Goal: Information Seeking & Learning: Compare options

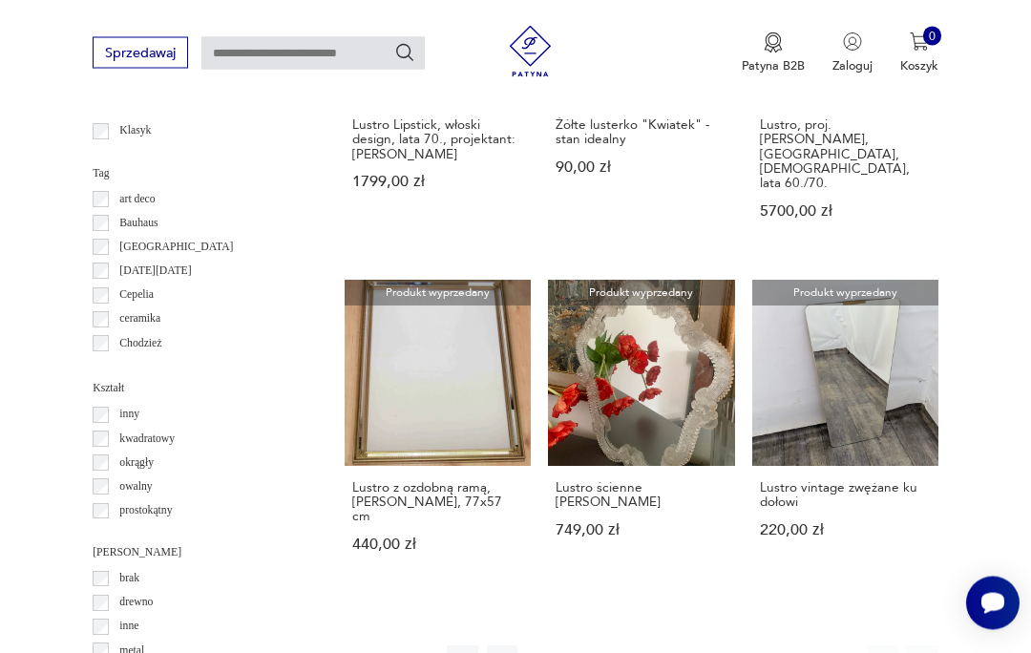
scroll to position [1588, 0]
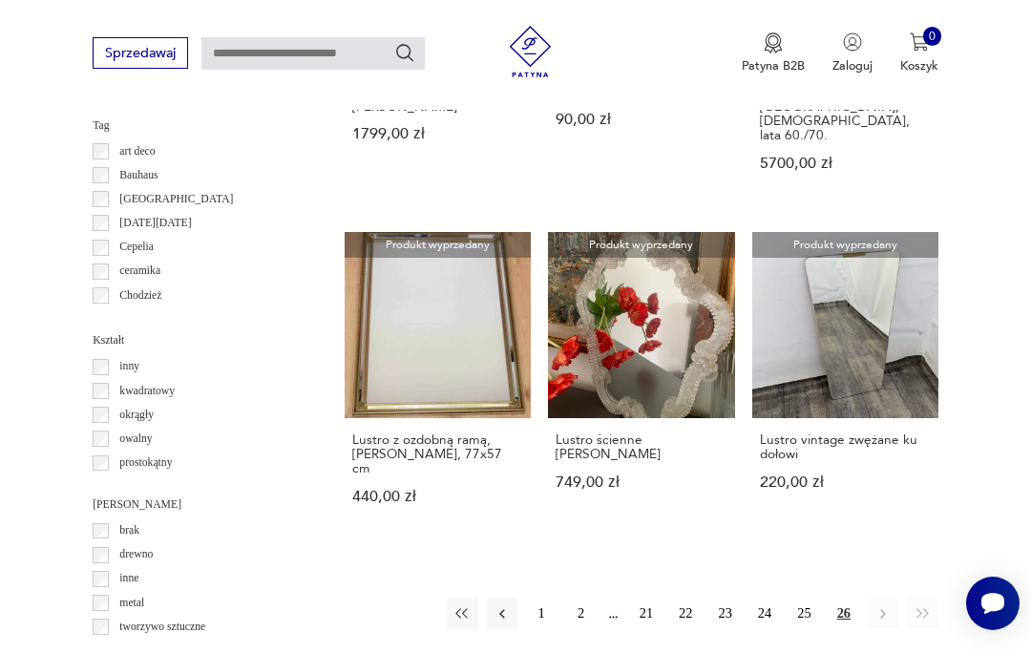
click at [588, 604] on button "2" at bounding box center [580, 613] width 31 height 31
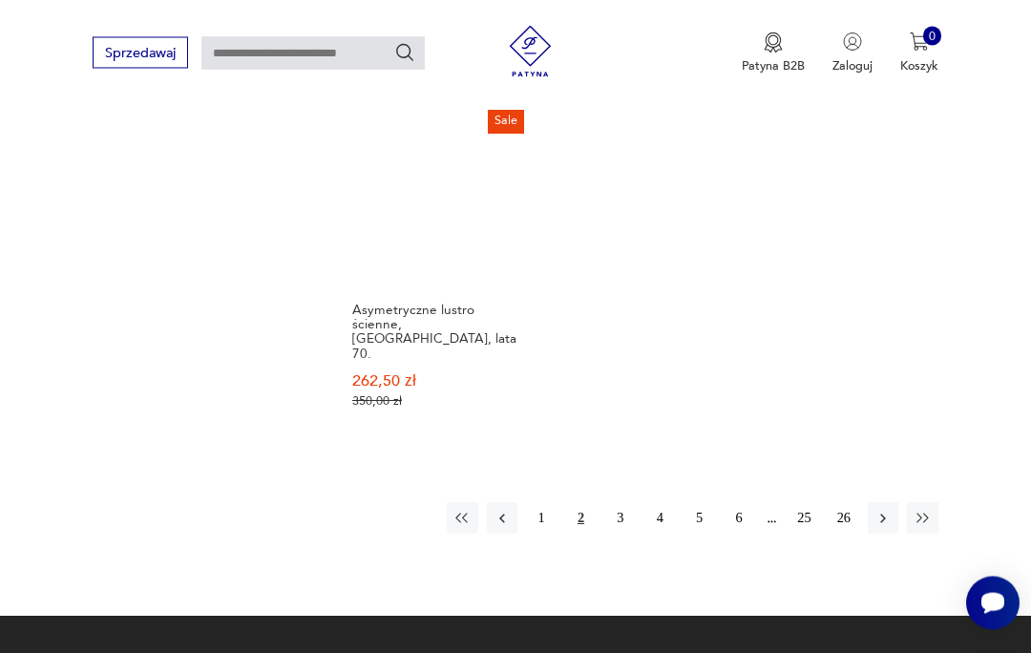
scroll to position [2326, 0]
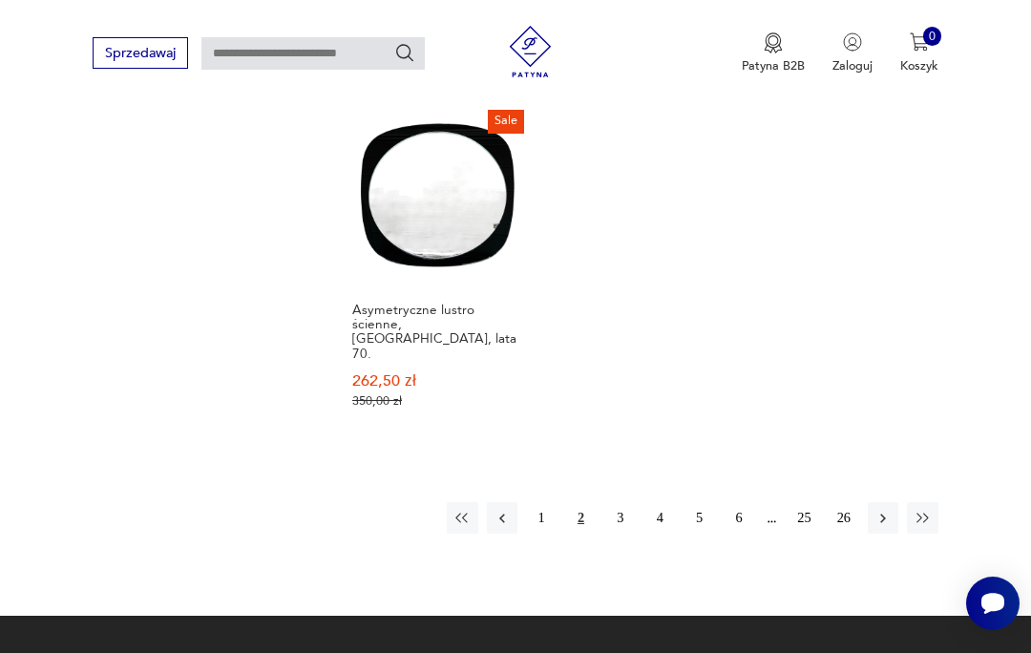
click at [624, 533] on button "3" at bounding box center [620, 517] width 31 height 31
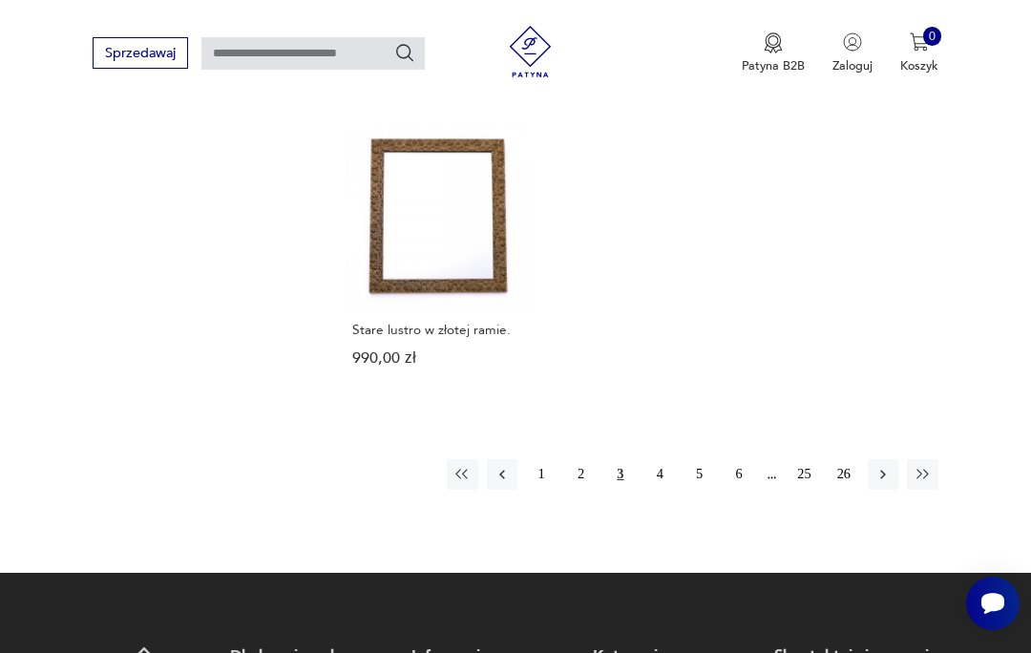
scroll to position [2363, 0]
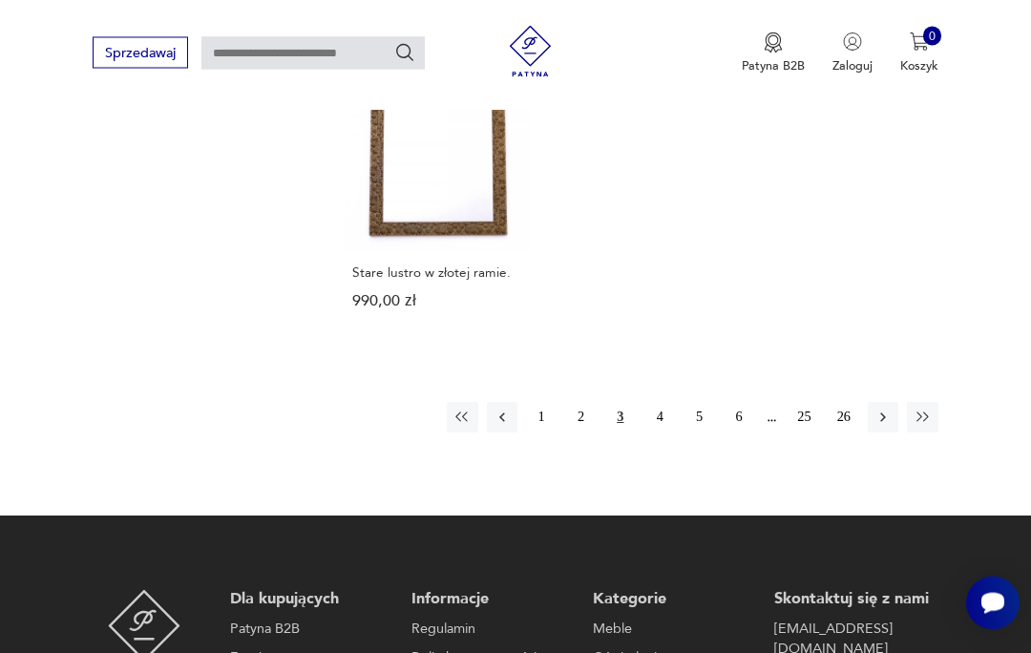
click at [667, 433] on button "4" at bounding box center [659, 418] width 31 height 31
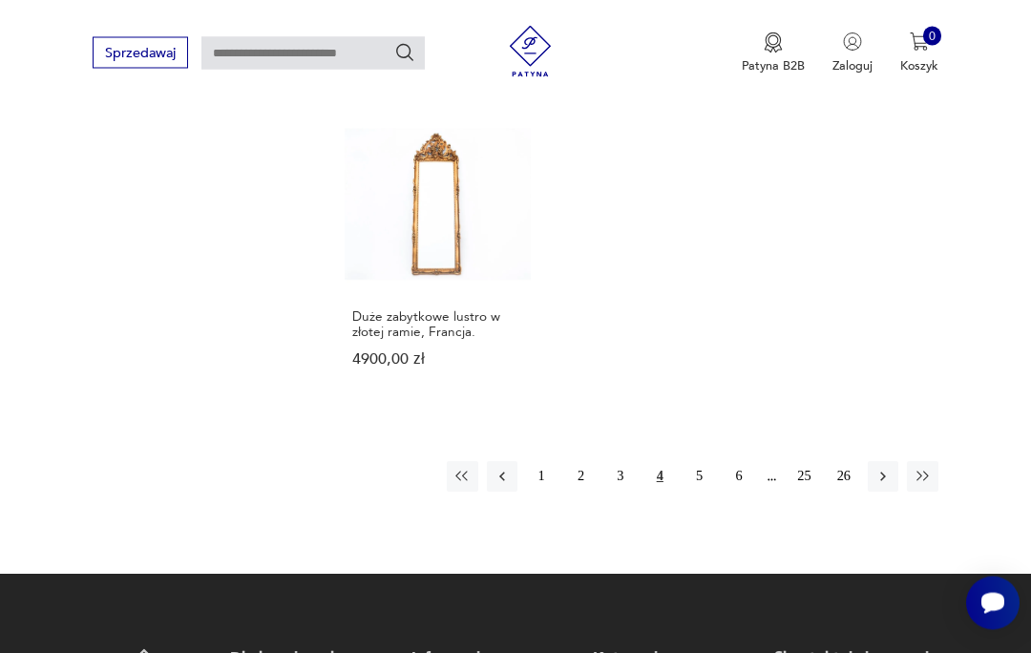
scroll to position [2301, 0]
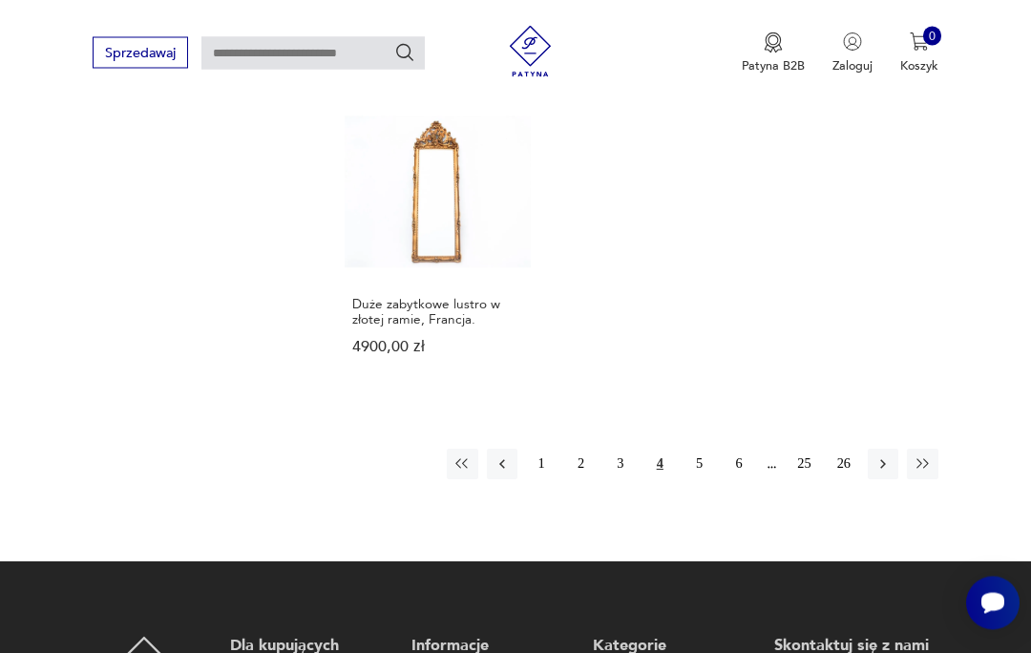
click at [699, 480] on button "5" at bounding box center [698, 465] width 31 height 31
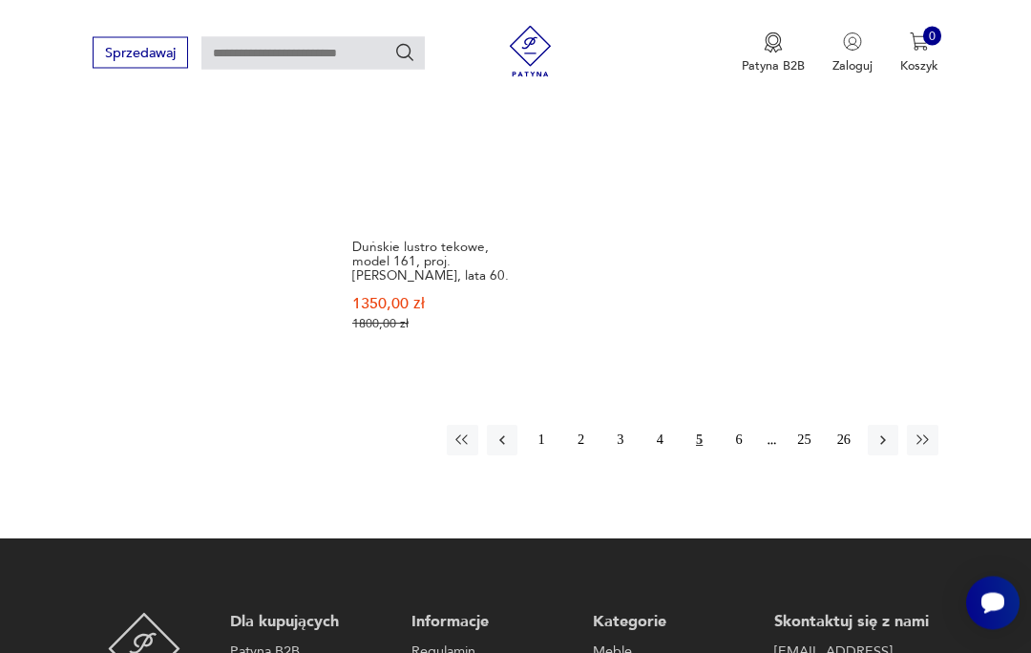
scroll to position [2433, 0]
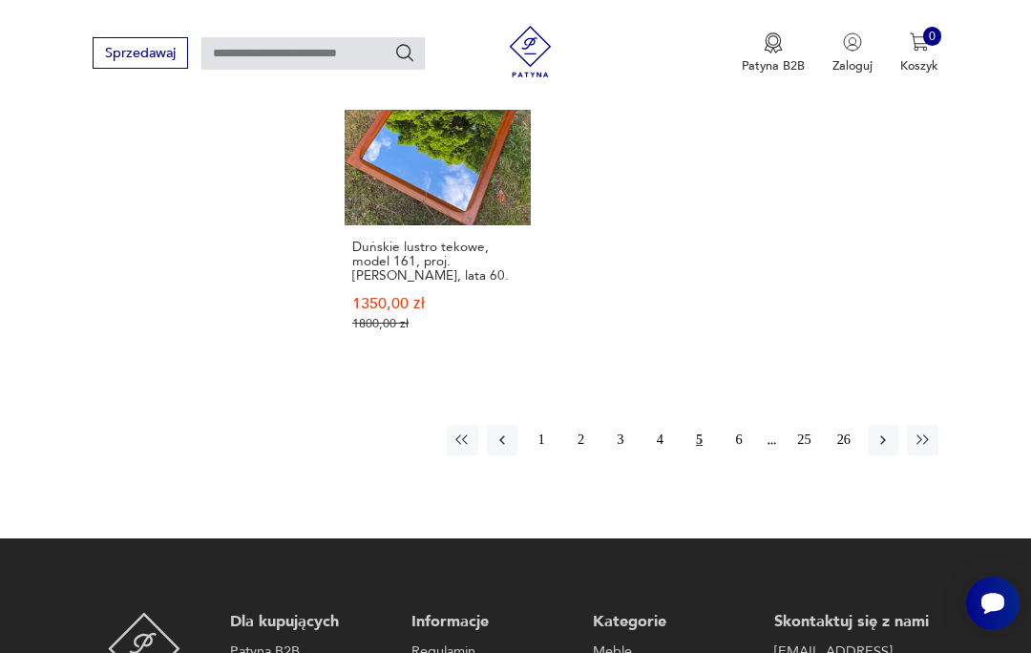
click at [747, 455] on button "6" at bounding box center [739, 440] width 31 height 31
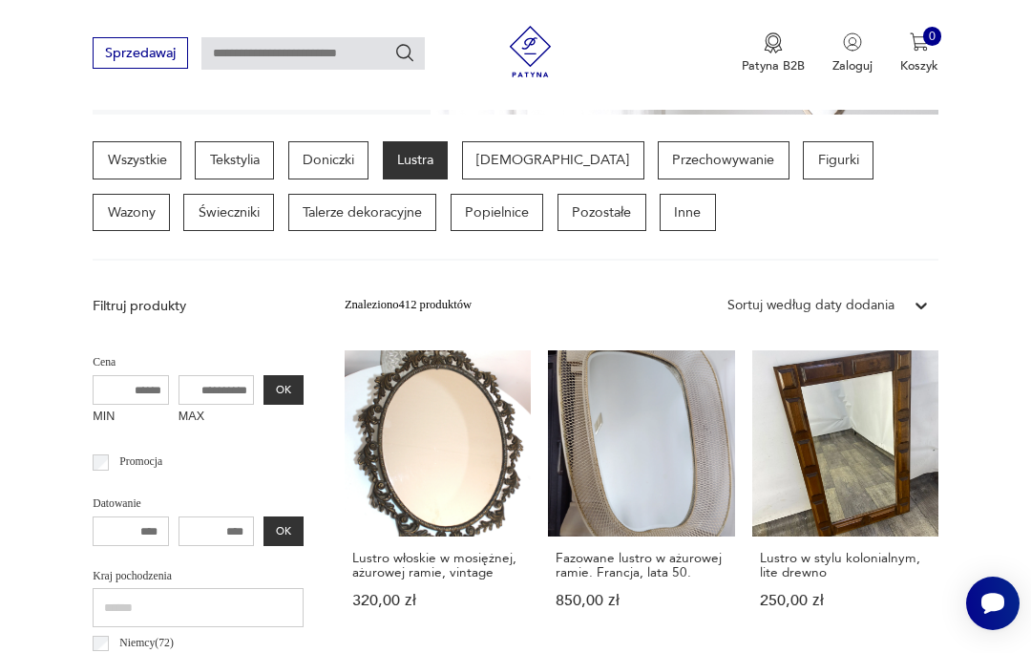
click at [418, 459] on link "Lustro włoskie w mosiężnej, ażurowej ramie, vintage 320,00 zł" at bounding box center [438, 495] width 186 height 291
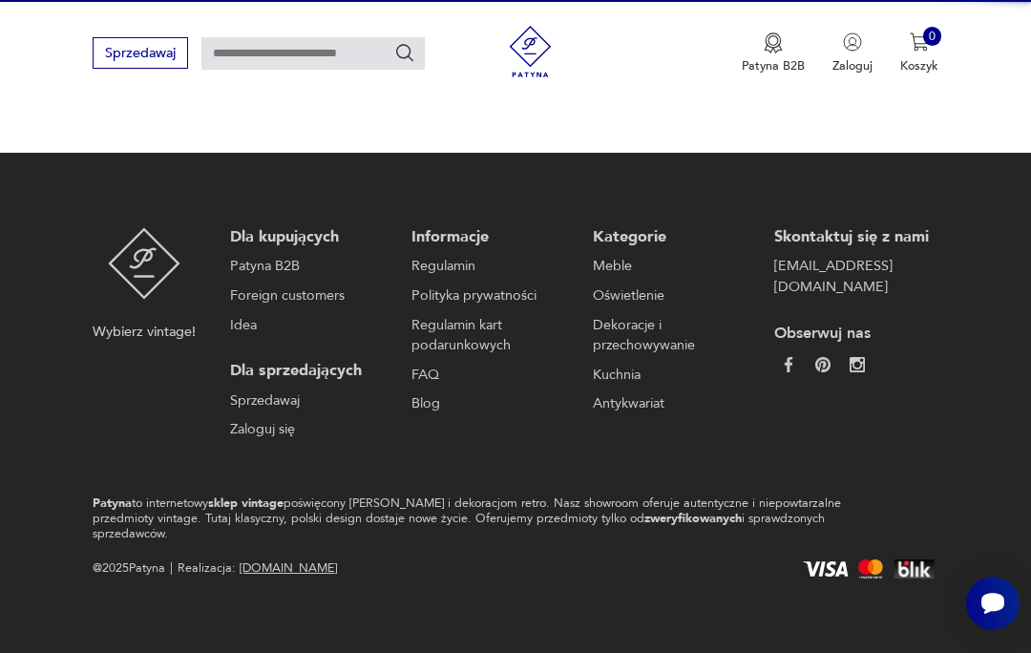
scroll to position [165, 0]
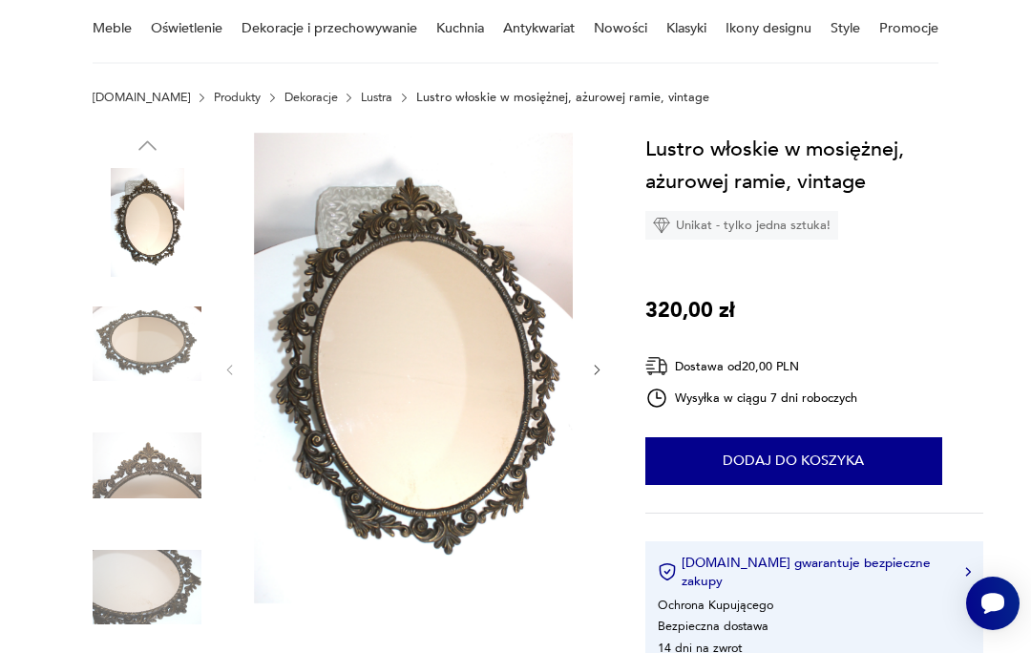
click at [594, 376] on icon "button" at bounding box center [597, 370] width 14 height 14
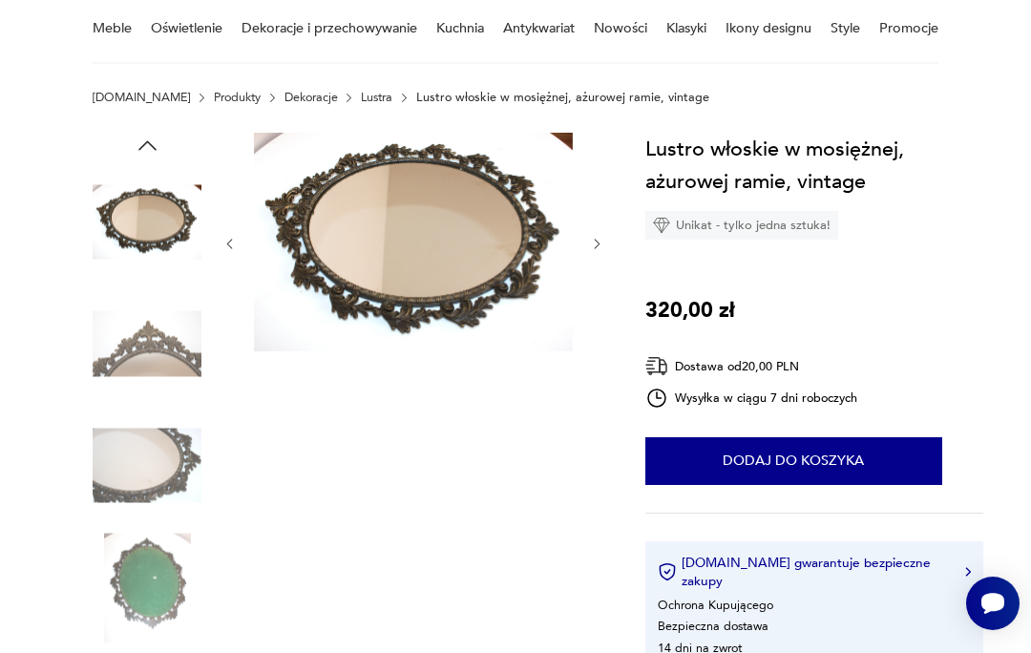
click at [603, 243] on icon "button" at bounding box center [597, 244] width 14 height 14
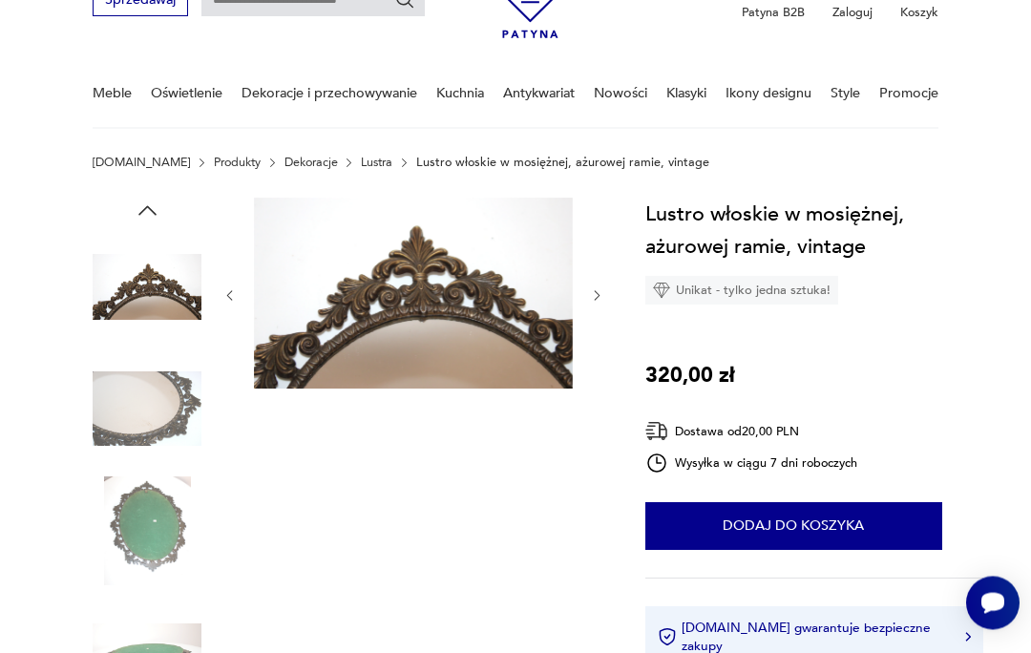
click at [599, 302] on icon "button" at bounding box center [597, 296] width 14 height 14
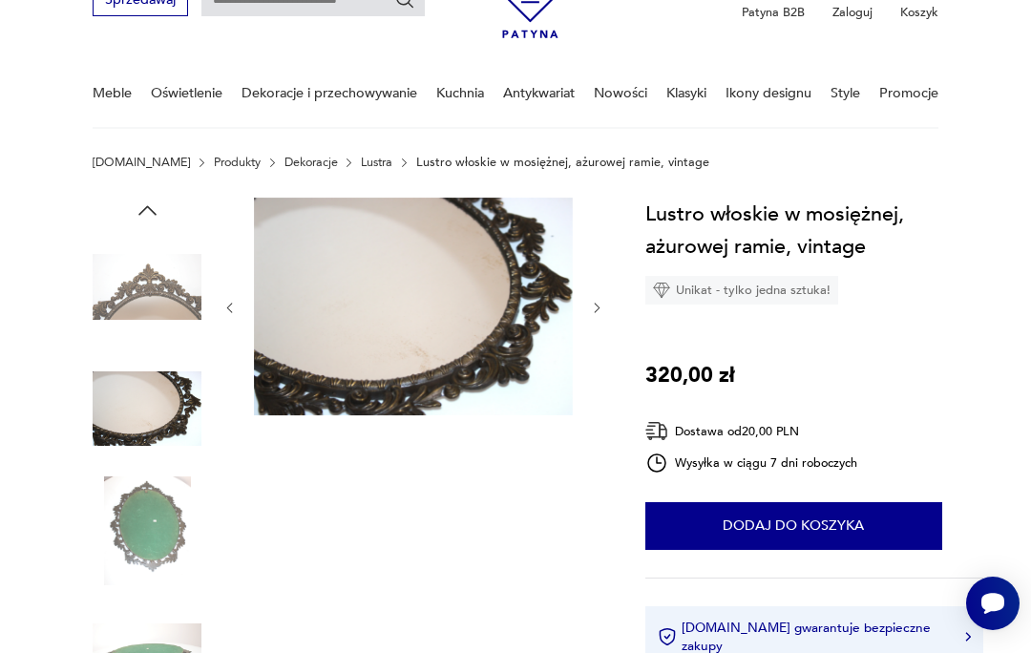
click at [602, 300] on button "button" at bounding box center [597, 308] width 14 height 17
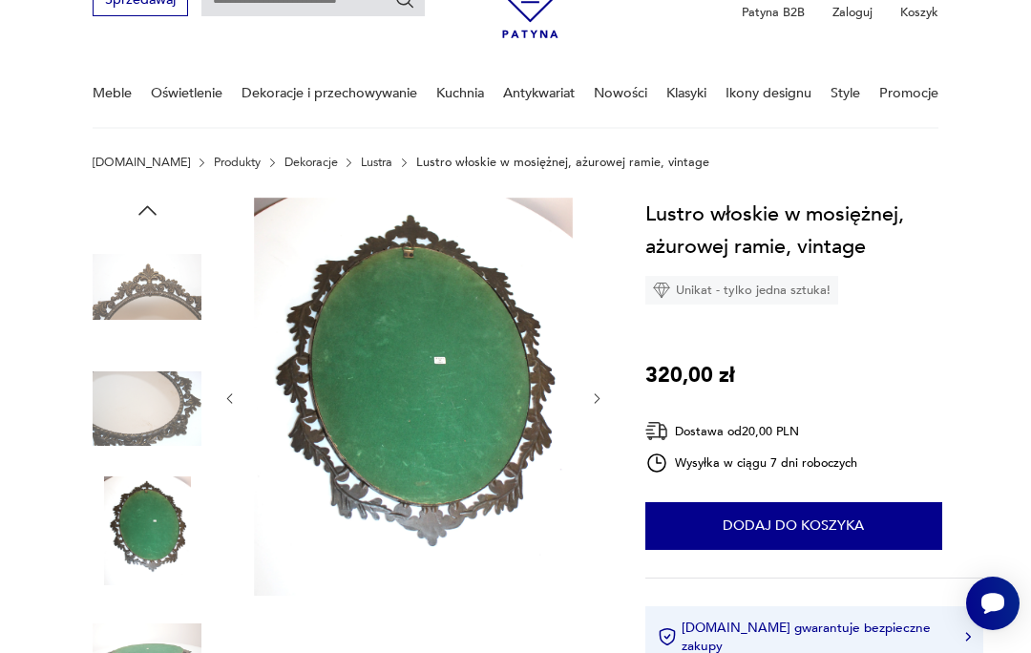
click at [591, 402] on icon "button" at bounding box center [597, 398] width 14 height 14
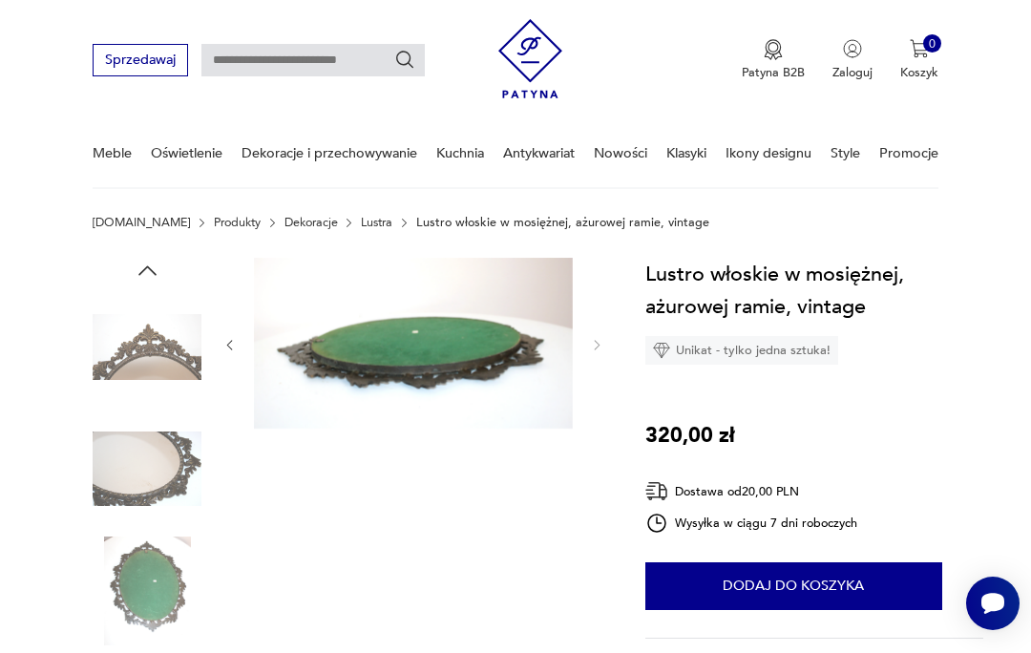
scroll to position [0, 0]
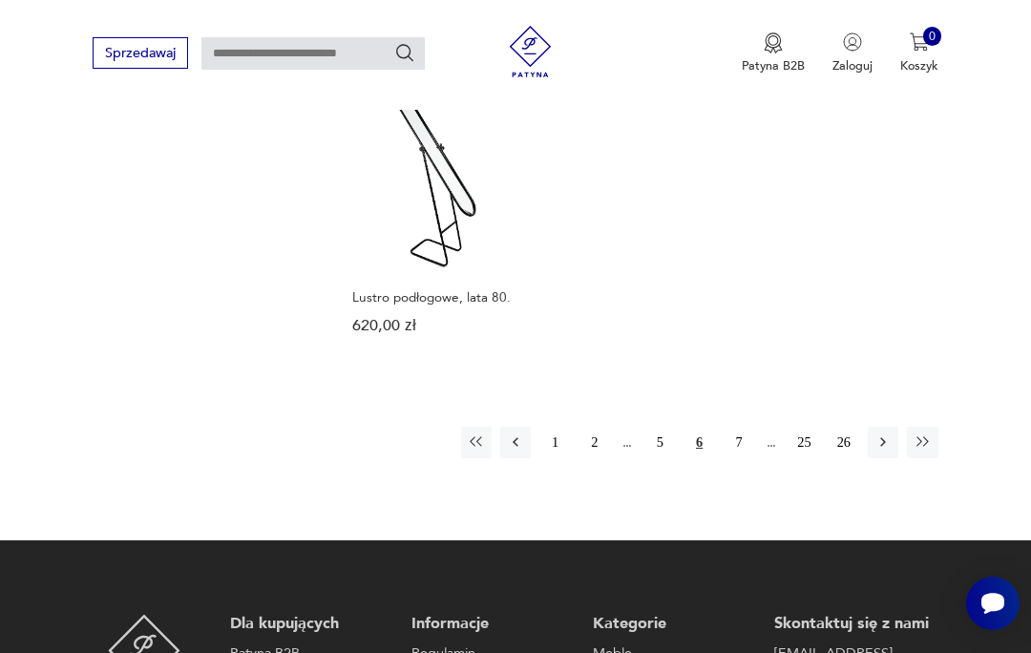
scroll to position [2276, 0]
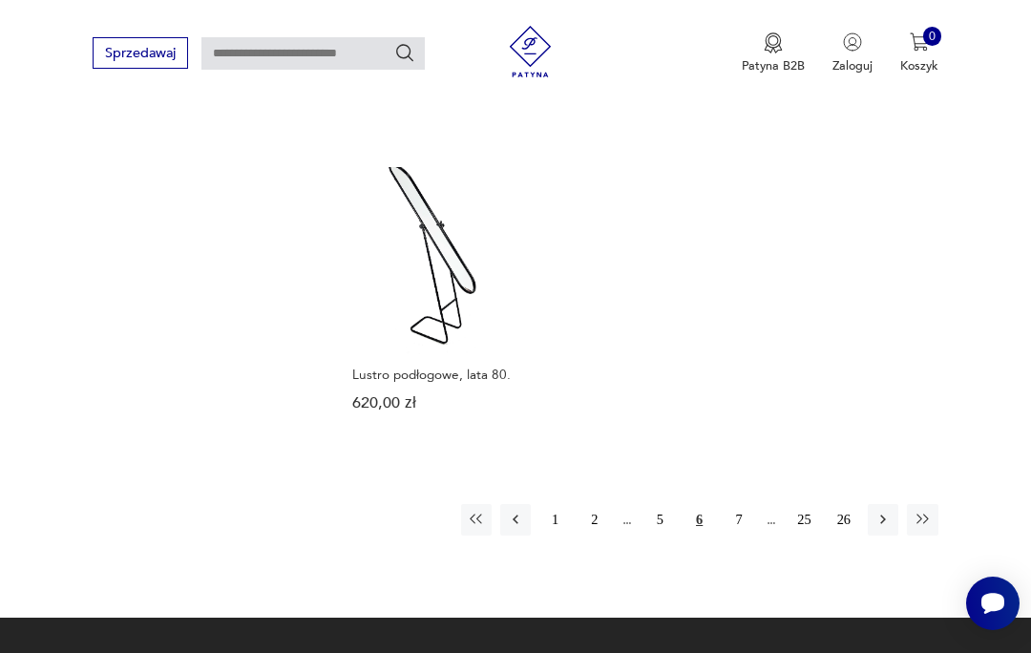
click at [748, 535] on button "7" at bounding box center [739, 519] width 31 height 31
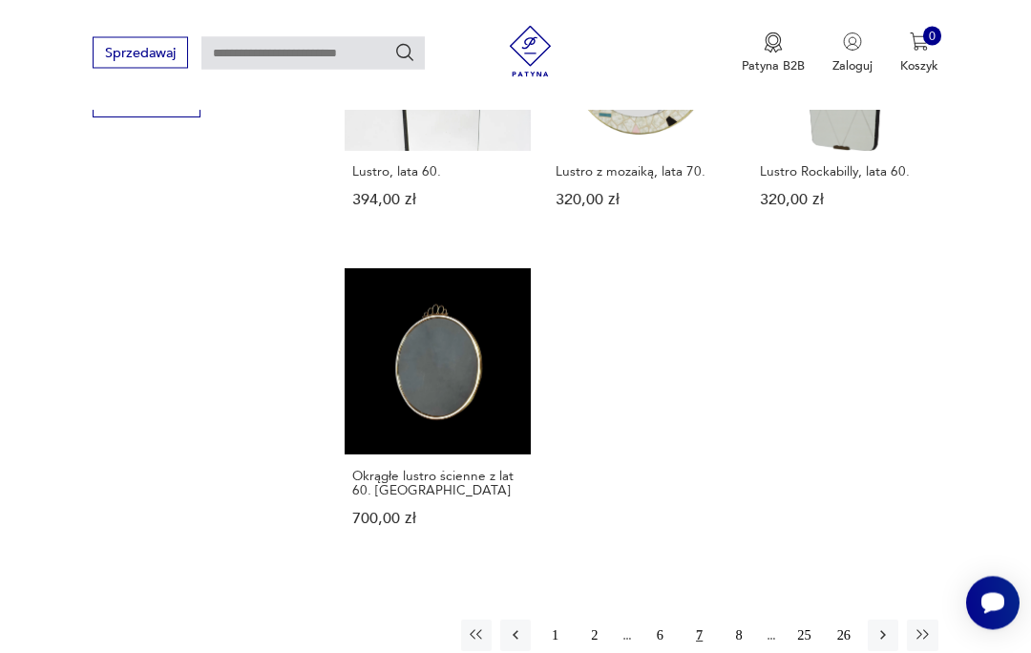
scroll to position [2160, 0]
click at [451, 332] on link "Okrągłe lustro ścienne z lat 60. Rockabilly 700,00 zł" at bounding box center [438, 413] width 186 height 291
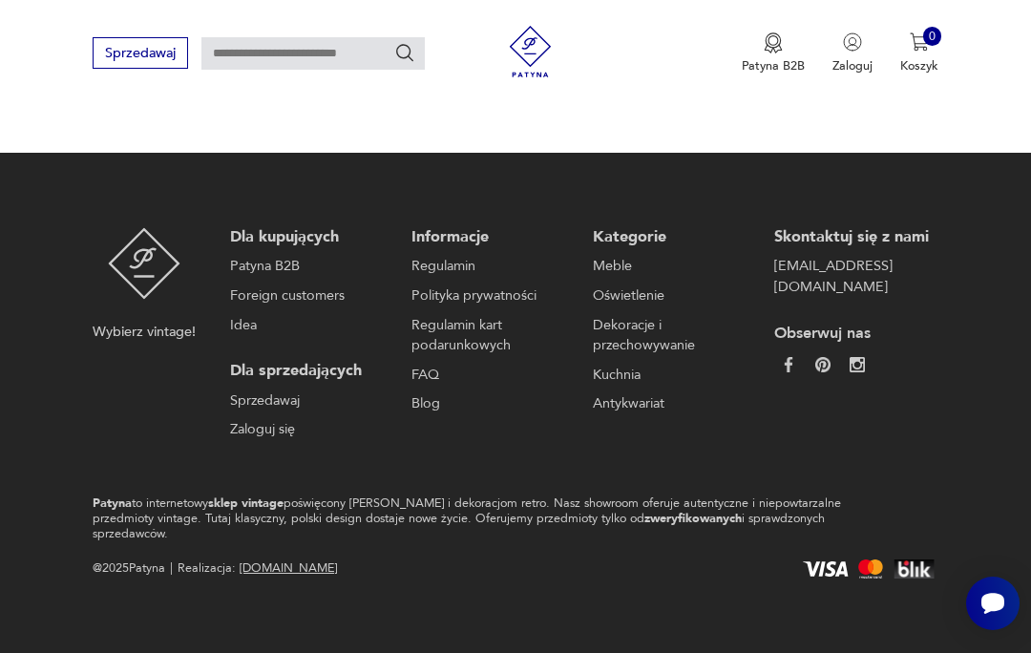
scroll to position [165, 0]
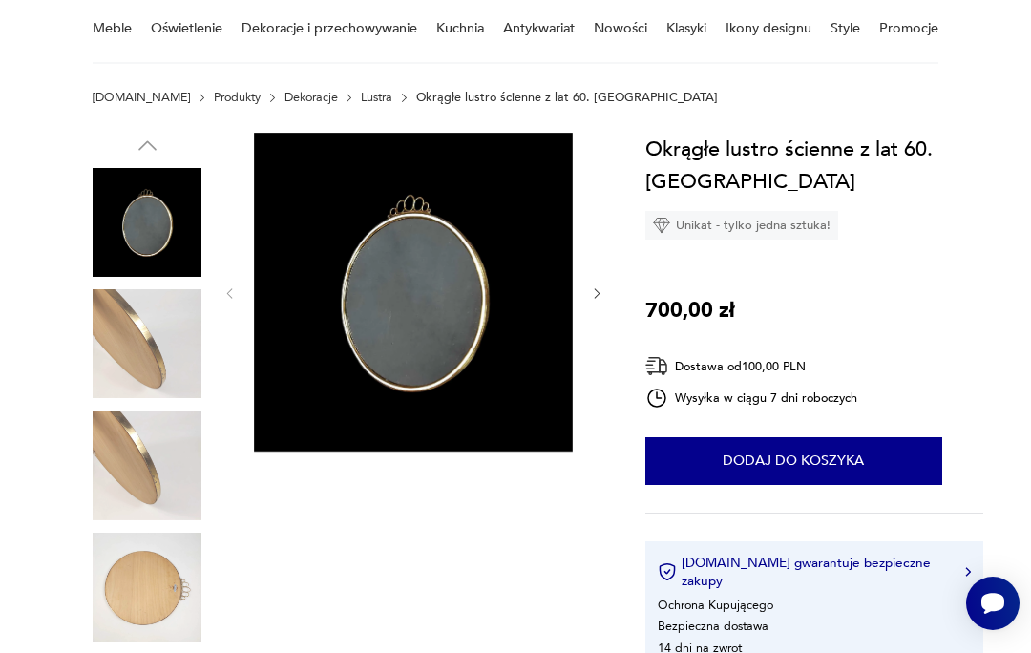
click at [603, 289] on icon "button" at bounding box center [597, 293] width 14 height 14
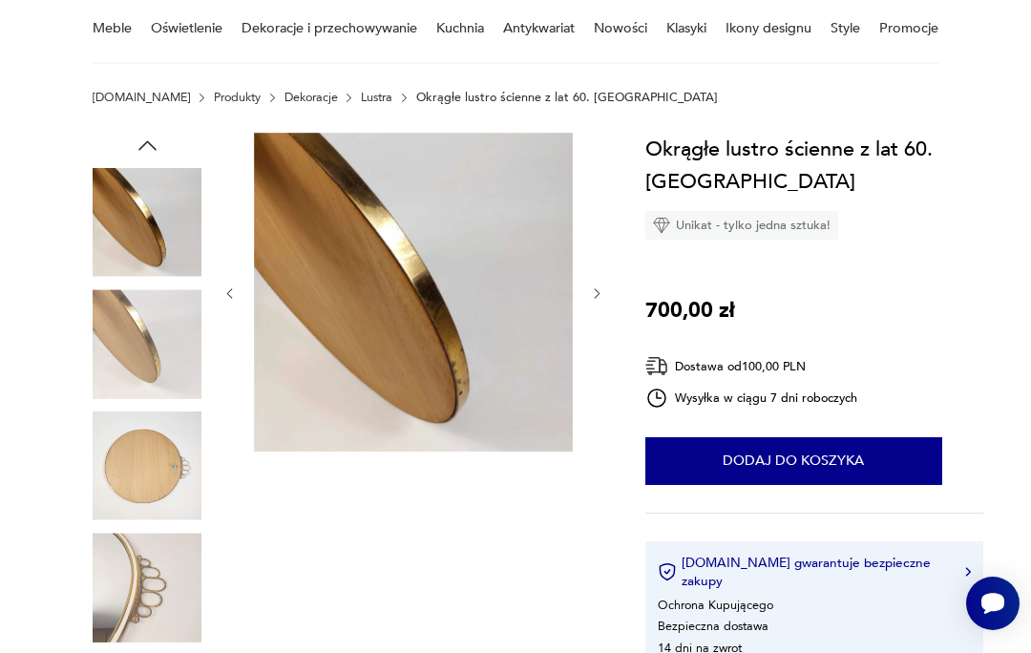
click at [601, 289] on icon "button" at bounding box center [597, 293] width 14 height 14
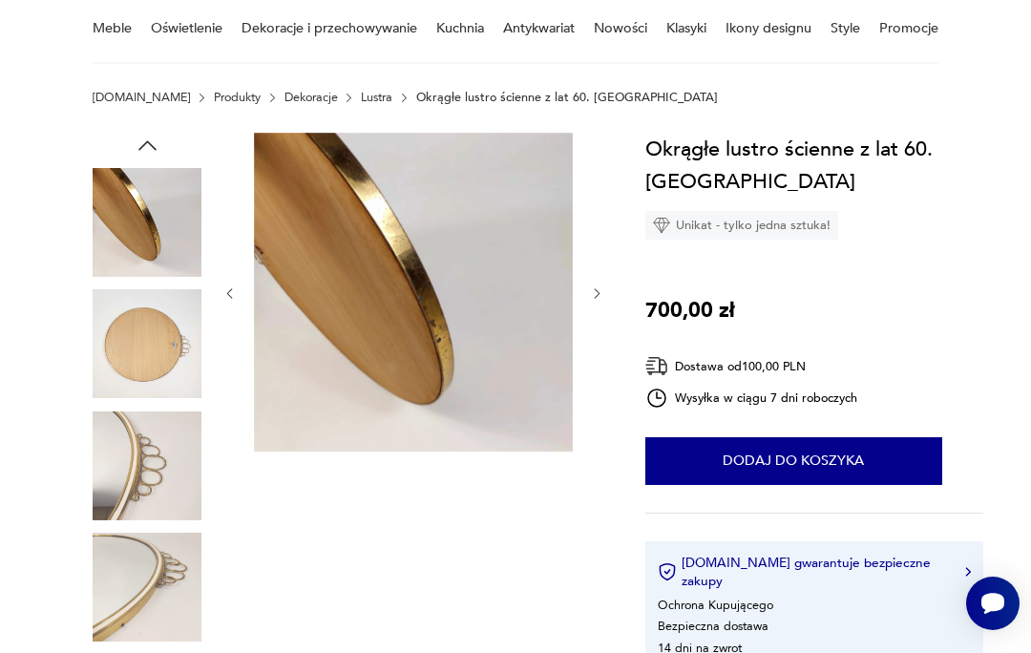
click at [598, 291] on icon "button" at bounding box center [597, 294] width 6 height 10
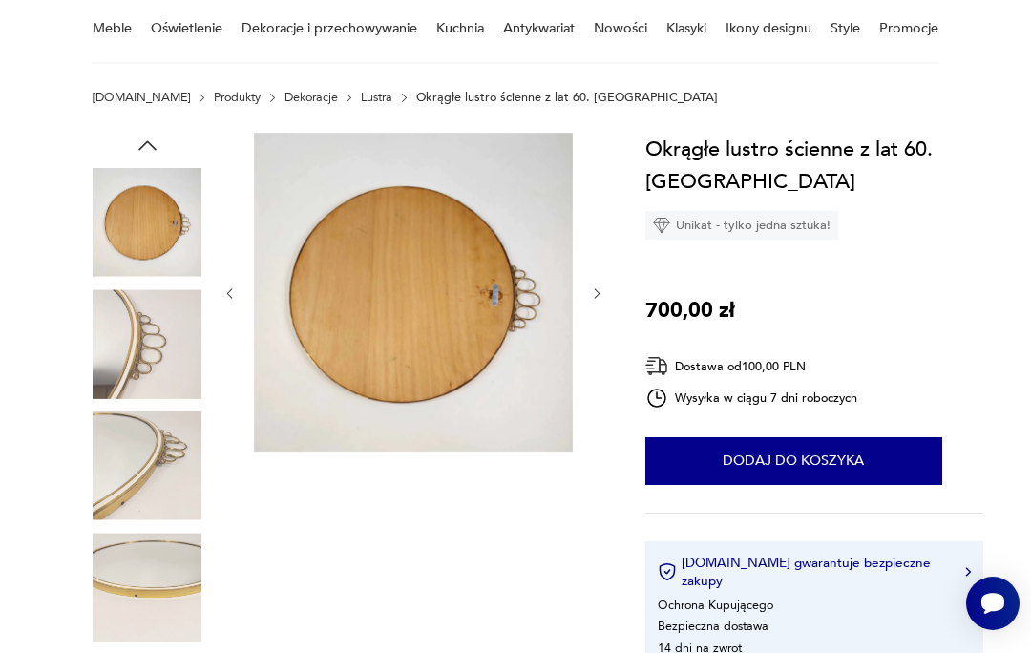
click at [603, 297] on icon "button" at bounding box center [597, 293] width 14 height 14
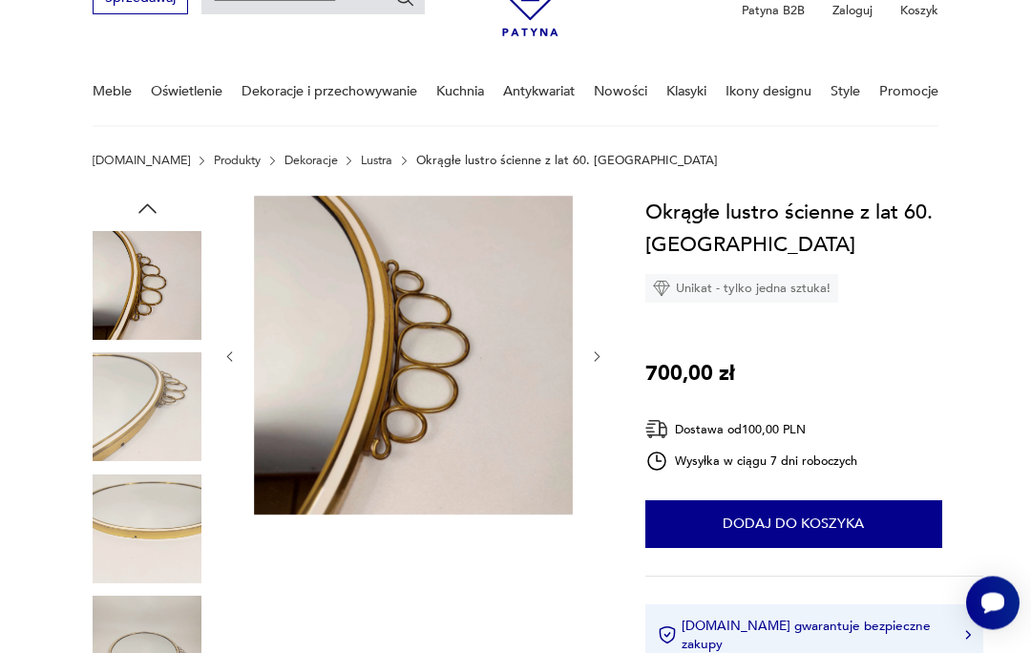
scroll to position [102, 0]
click at [450, 379] on img at bounding box center [413, 355] width 319 height 319
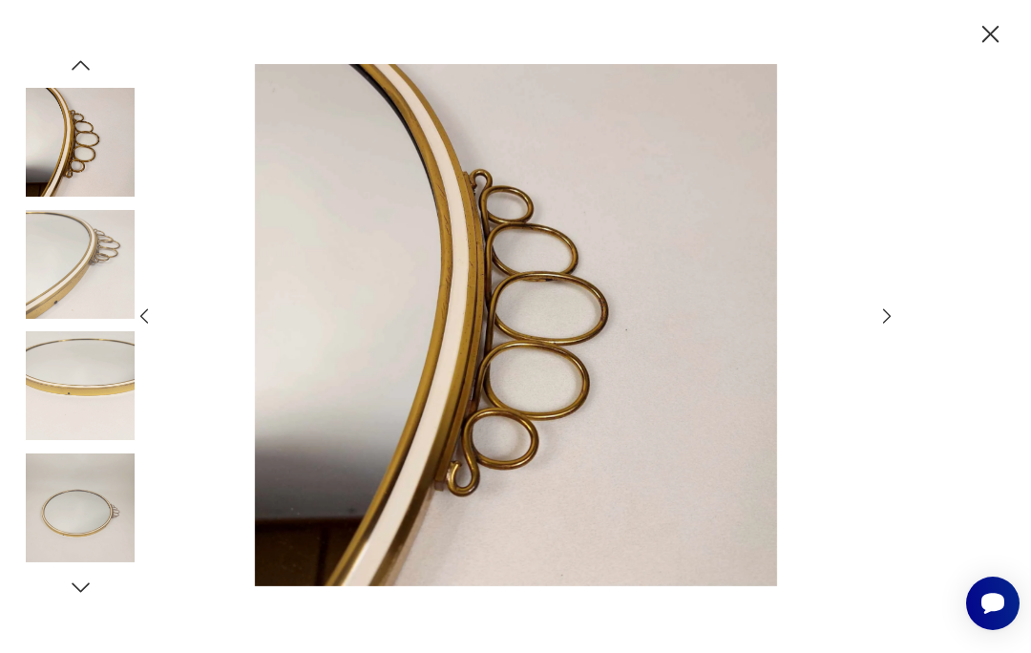
click at [887, 326] on icon "button" at bounding box center [886, 315] width 21 height 21
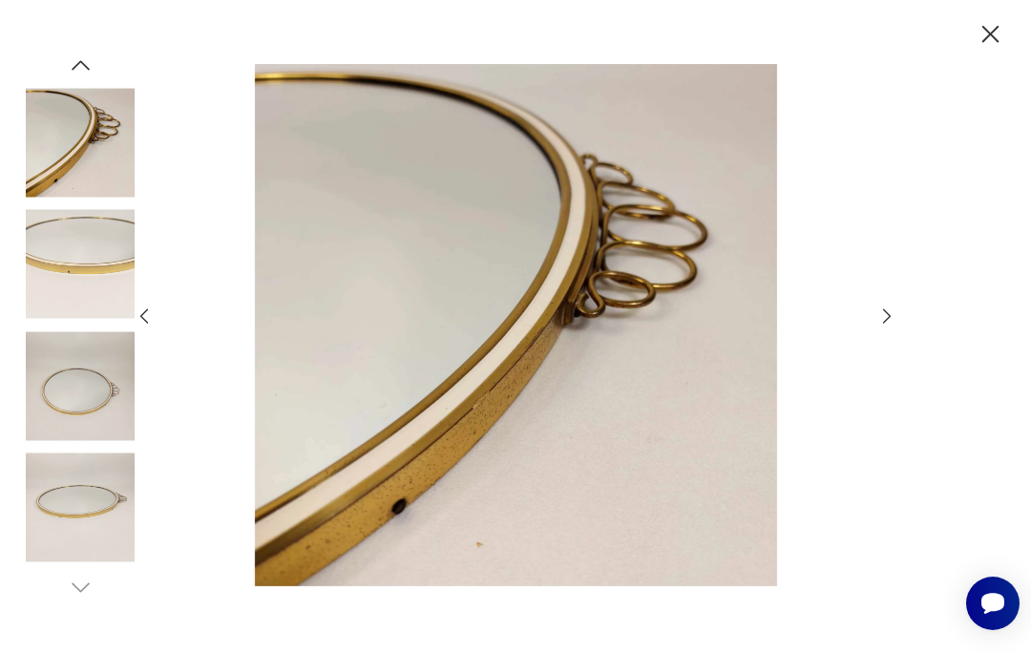
click at [889, 324] on icon "button" at bounding box center [887, 316] width 8 height 14
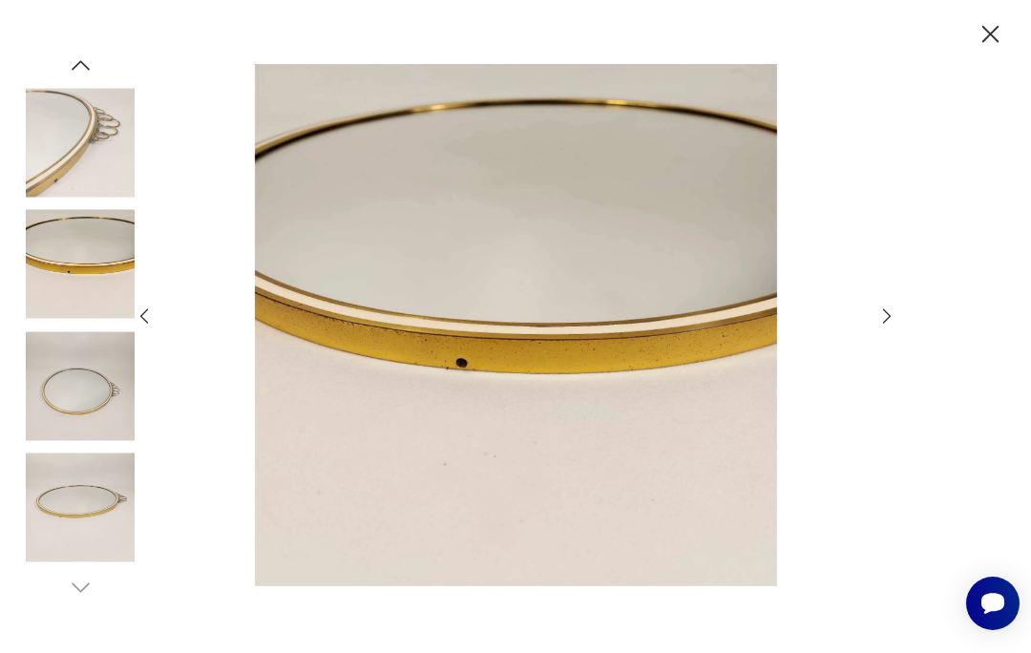
click at [878, 326] on icon "button" at bounding box center [886, 315] width 21 height 21
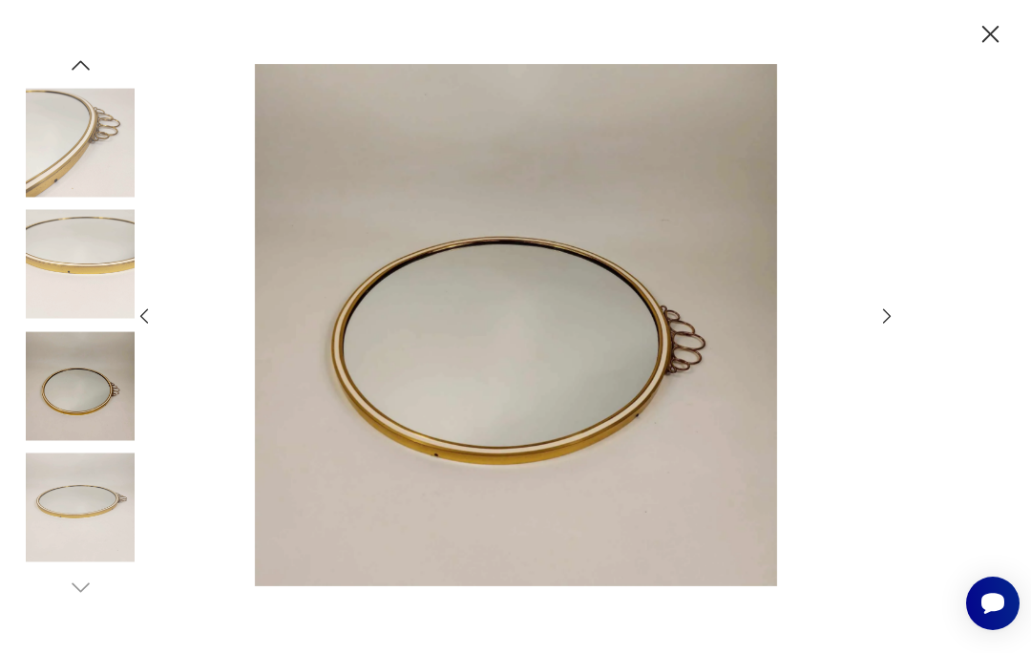
click at [893, 326] on icon "button" at bounding box center [886, 315] width 21 height 21
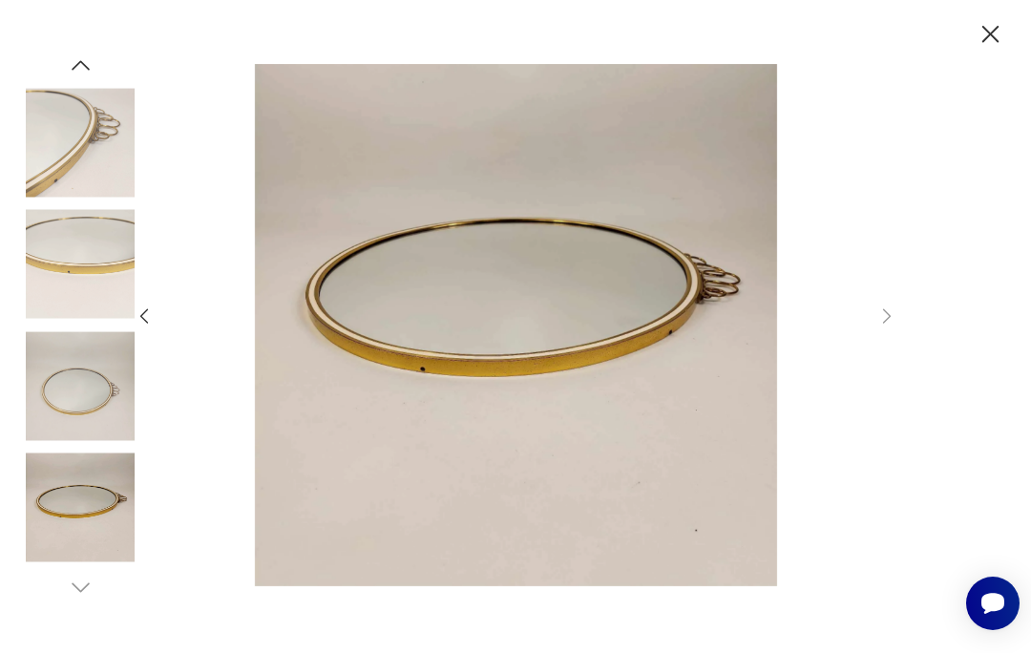
click at [154, 326] on icon "button" at bounding box center [144, 315] width 21 height 21
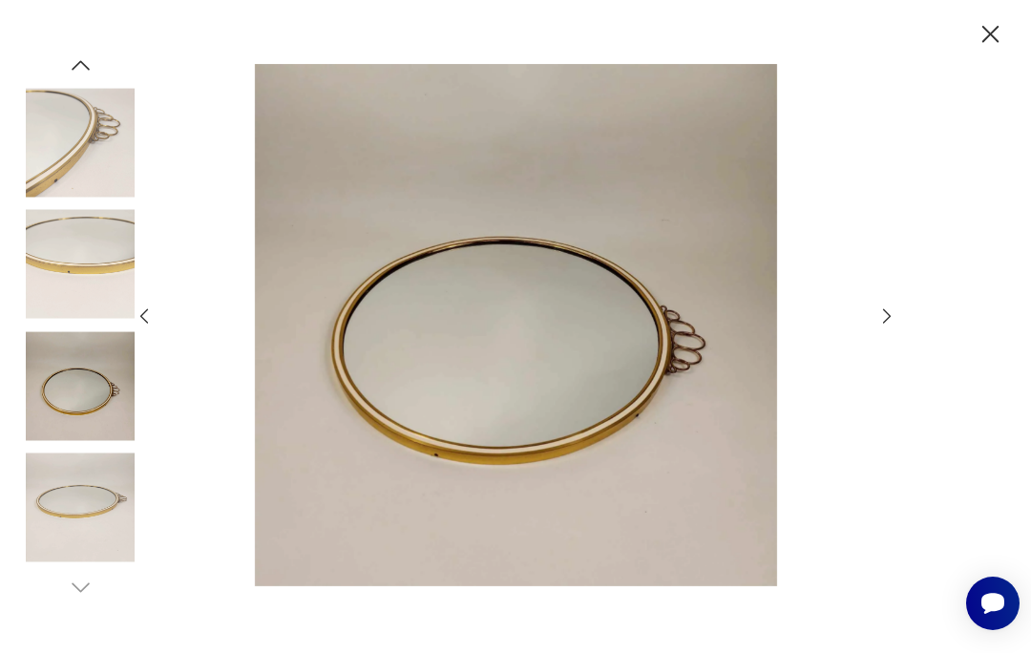
click at [149, 326] on icon "button" at bounding box center [144, 315] width 21 height 21
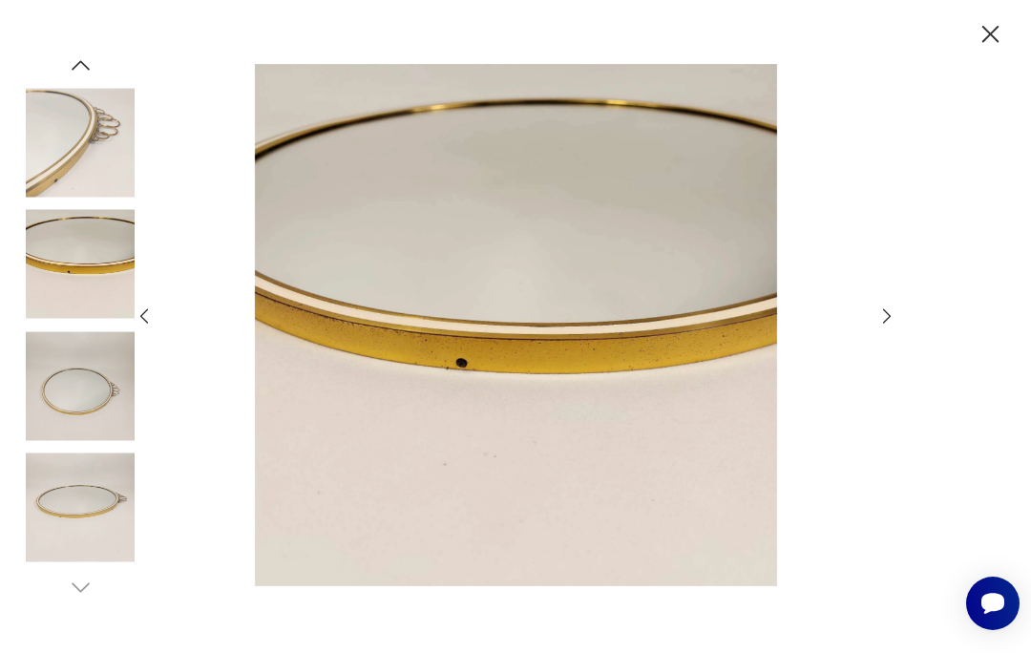
click at [152, 326] on icon "button" at bounding box center [144, 315] width 21 height 21
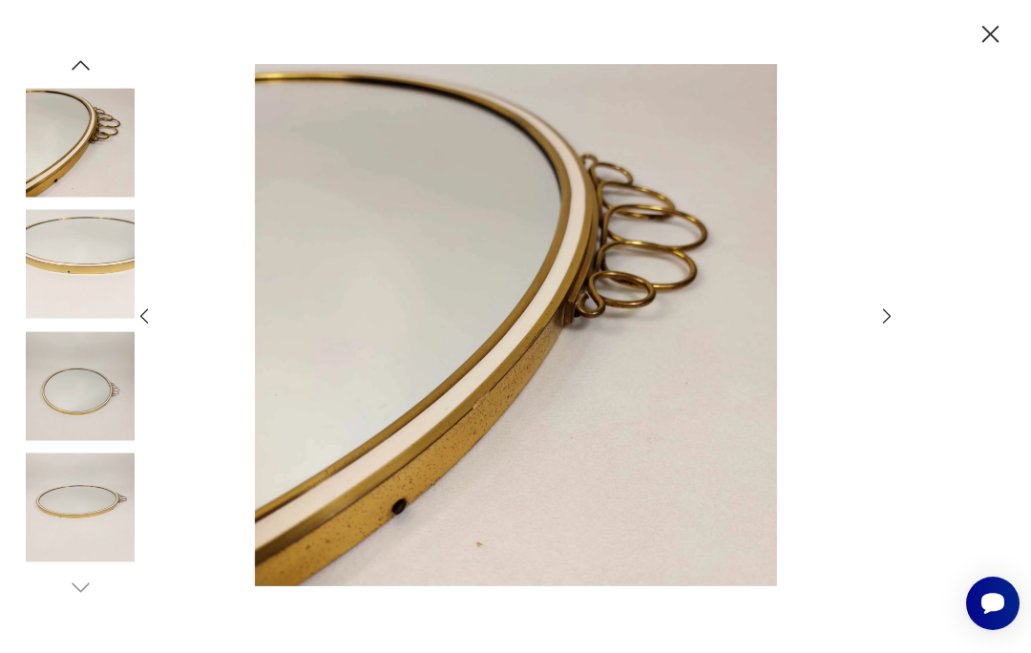
click at [515, 443] on img at bounding box center [516, 325] width 688 height 522
click at [140, 326] on icon "button" at bounding box center [144, 315] width 21 height 21
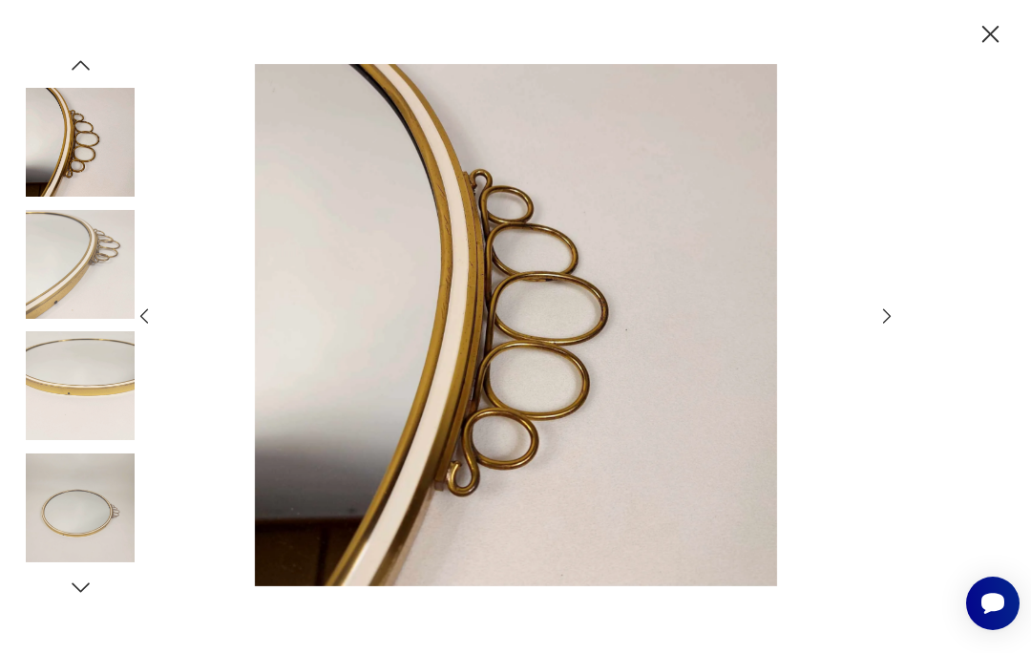
click at [149, 343] on div at bounding box center [516, 326] width 764 height 525
click at [140, 326] on icon "button" at bounding box center [144, 315] width 21 height 21
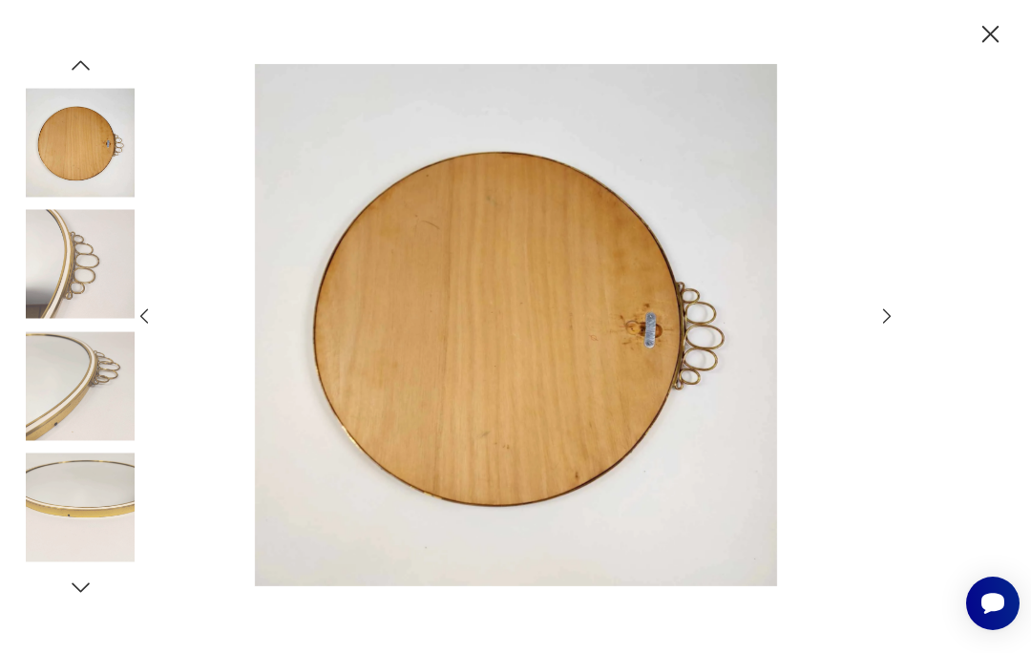
click at [144, 324] on icon "button" at bounding box center [144, 316] width 8 height 14
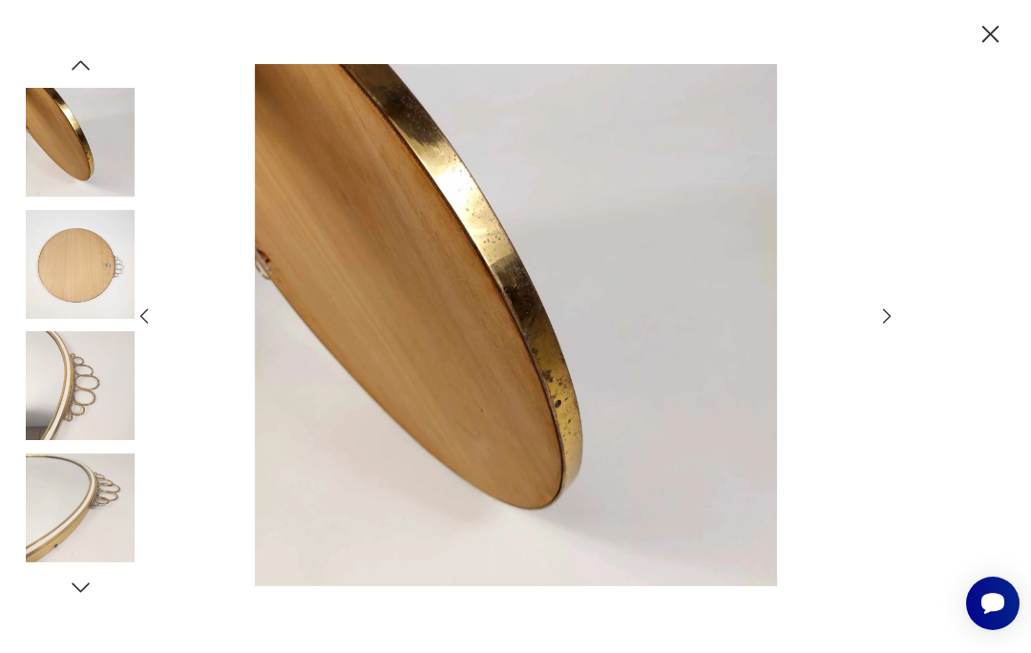
click at [139, 326] on icon "button" at bounding box center [144, 315] width 21 height 21
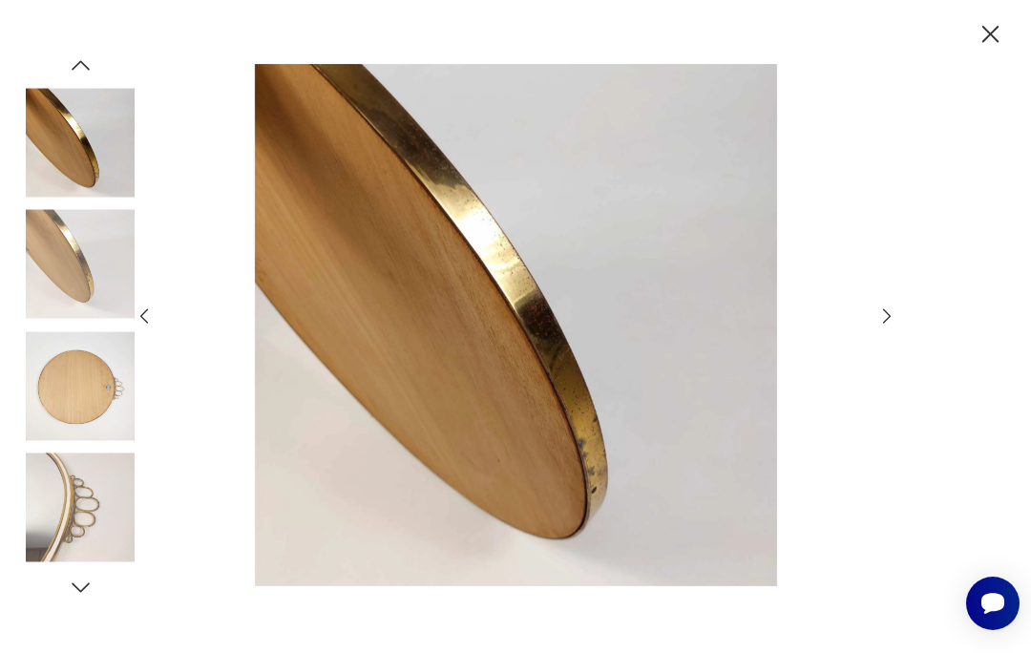
click at [130, 319] on img at bounding box center [80, 264] width 109 height 109
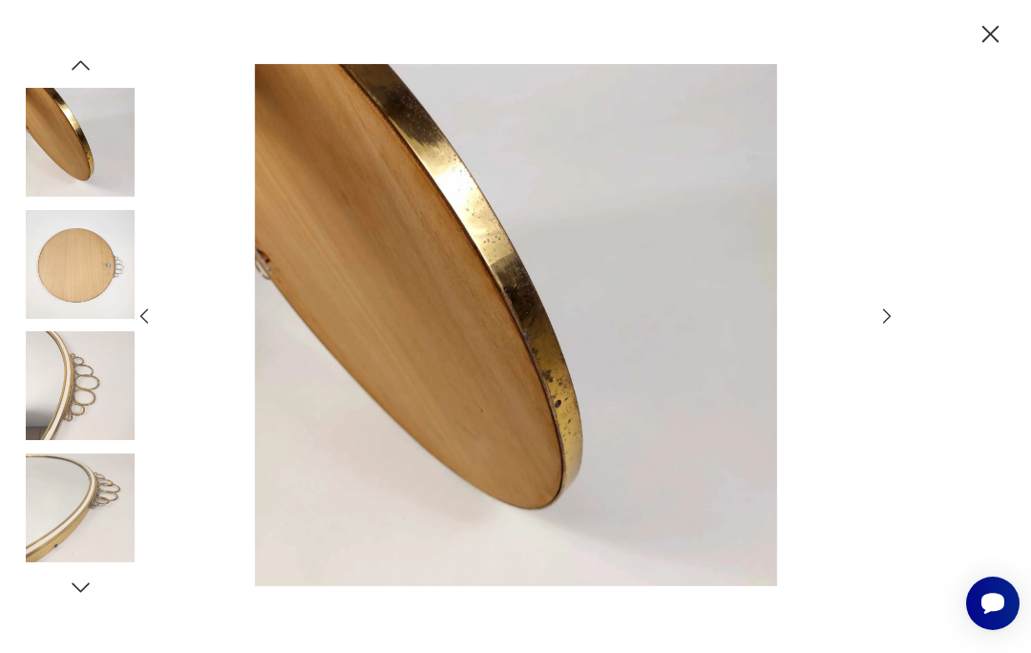
click at [1002, 32] on icon "button" at bounding box center [991, 34] width 31 height 31
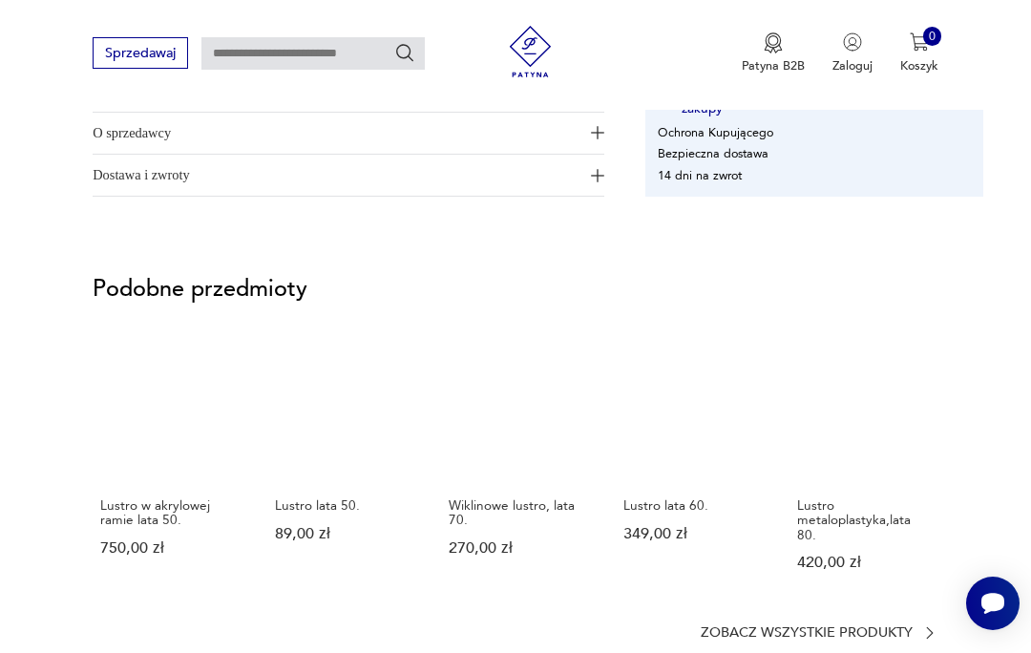
scroll to position [1207, 0]
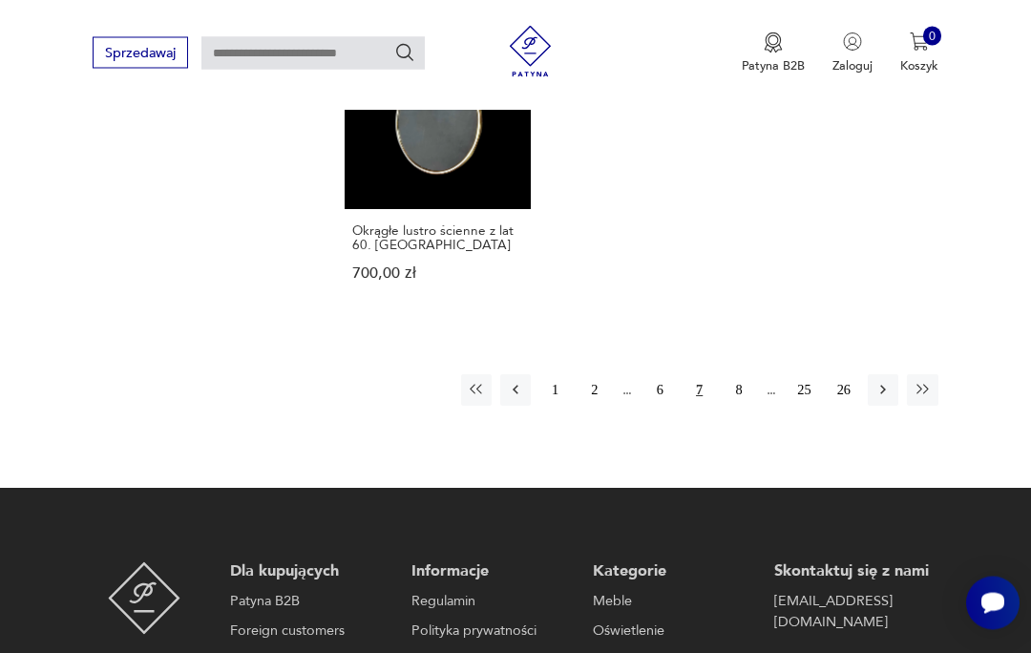
scroll to position [2405, 0]
click at [749, 405] on button "8" at bounding box center [739, 389] width 31 height 31
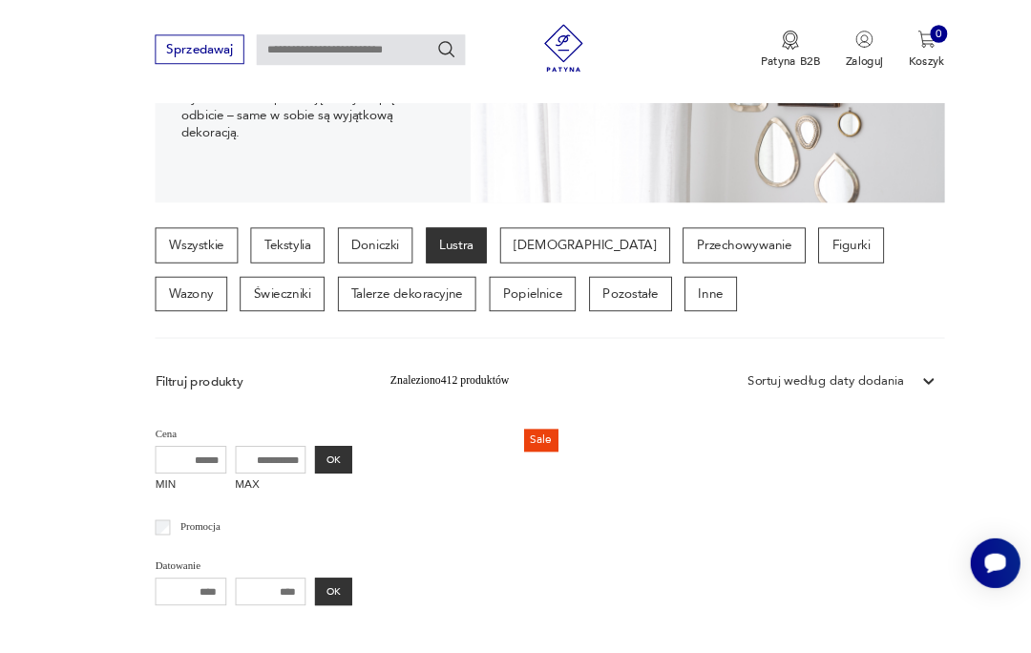
scroll to position [457, 0]
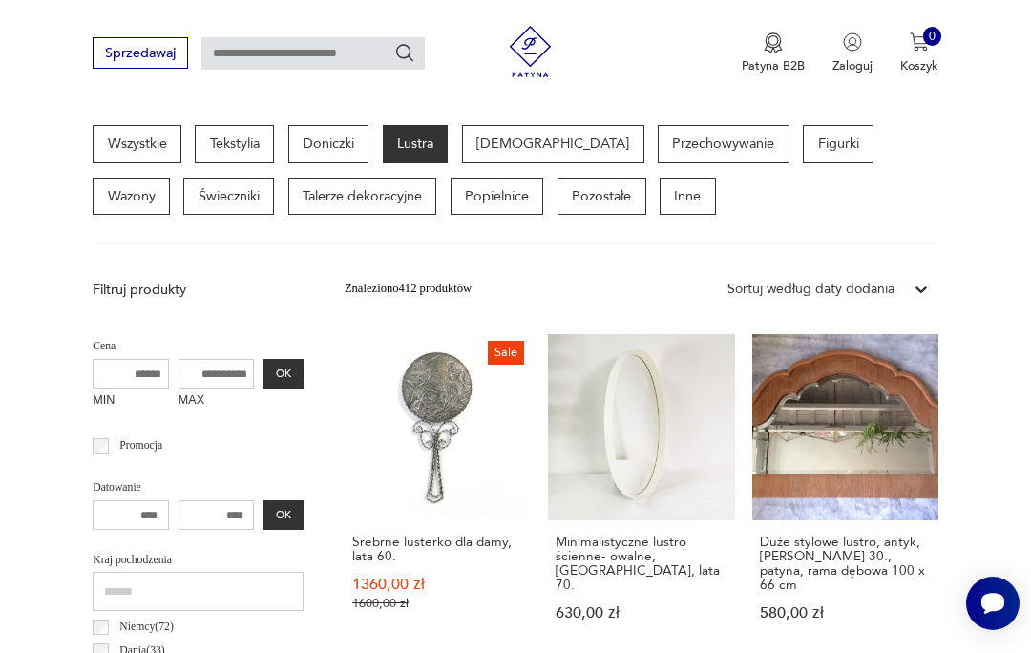
click at [648, 434] on link "Minimalistyczne lustro ścienne- owalne, [GEOGRAPHIC_DATA], lata 70. 630,00 zł" at bounding box center [641, 494] width 186 height 321
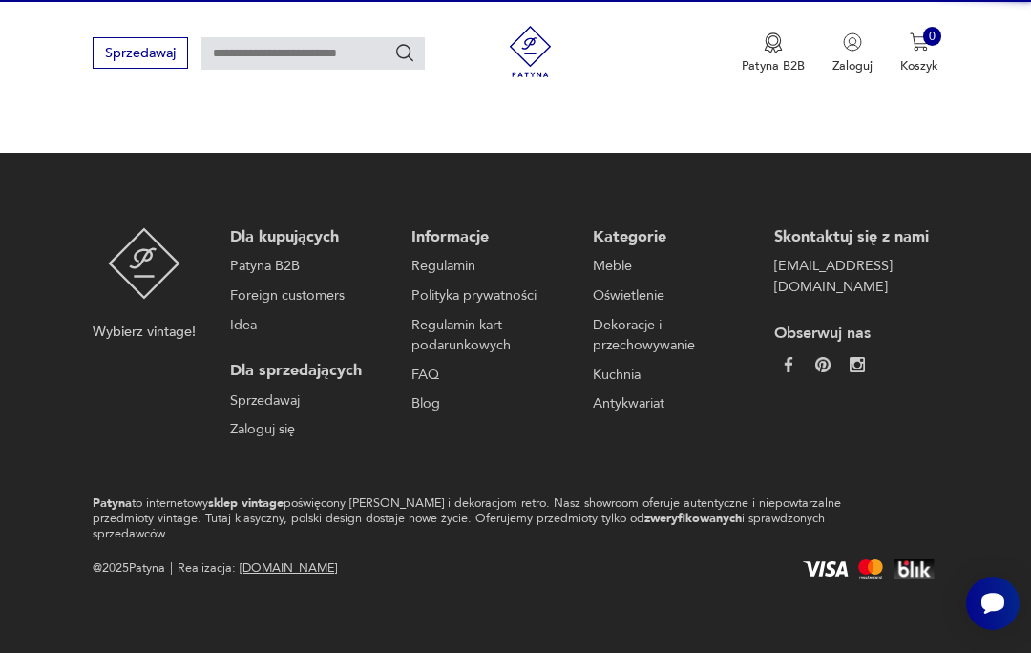
scroll to position [165, 0]
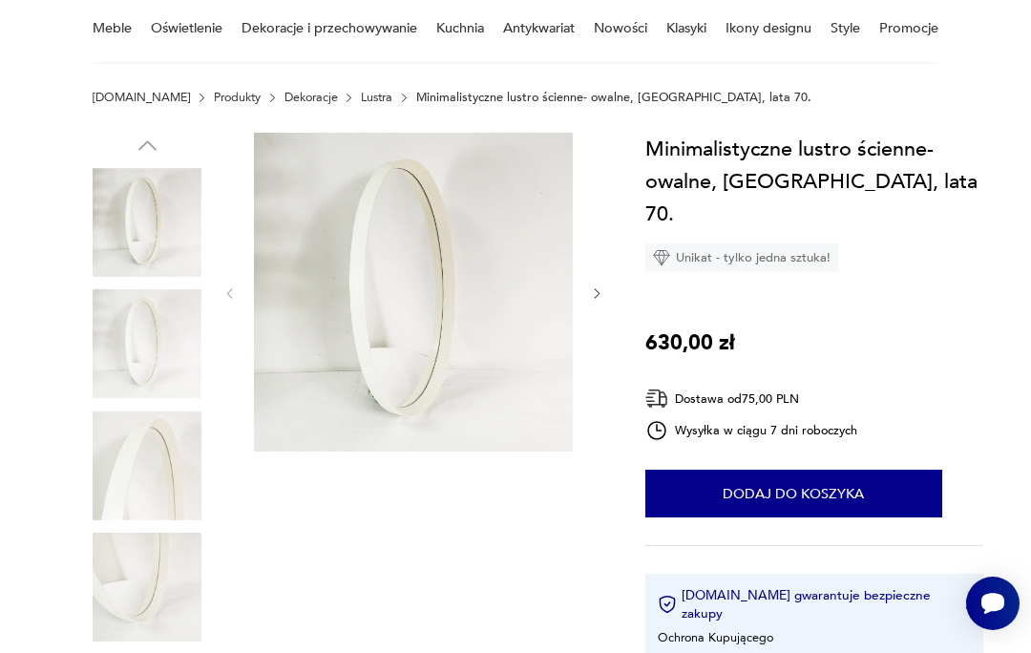
click at [601, 292] on icon "button" at bounding box center [597, 293] width 14 height 14
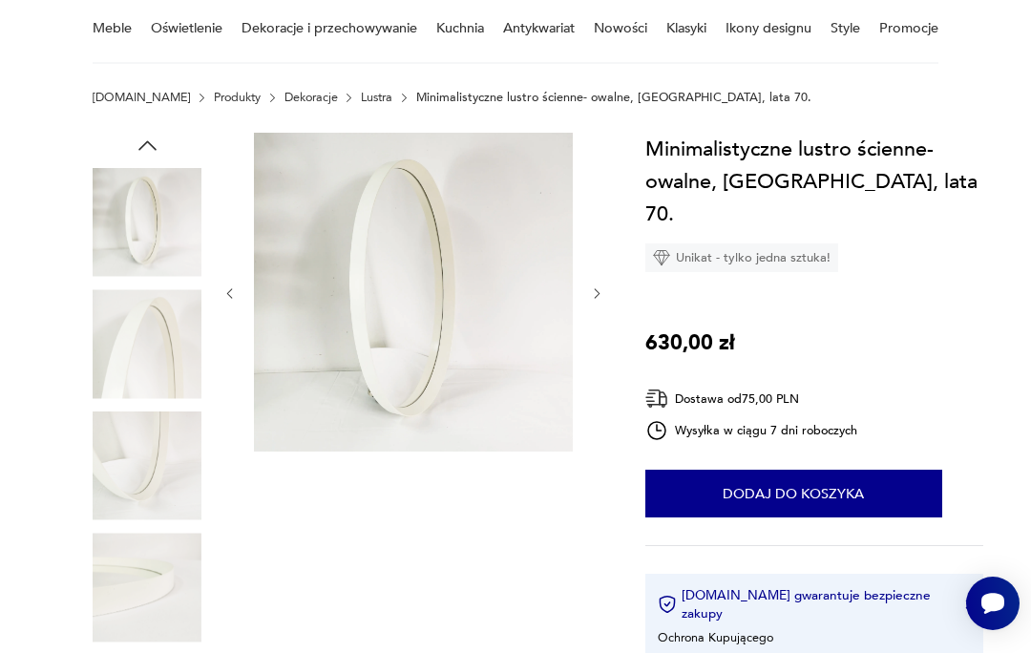
click at [602, 291] on icon "button" at bounding box center [597, 293] width 14 height 14
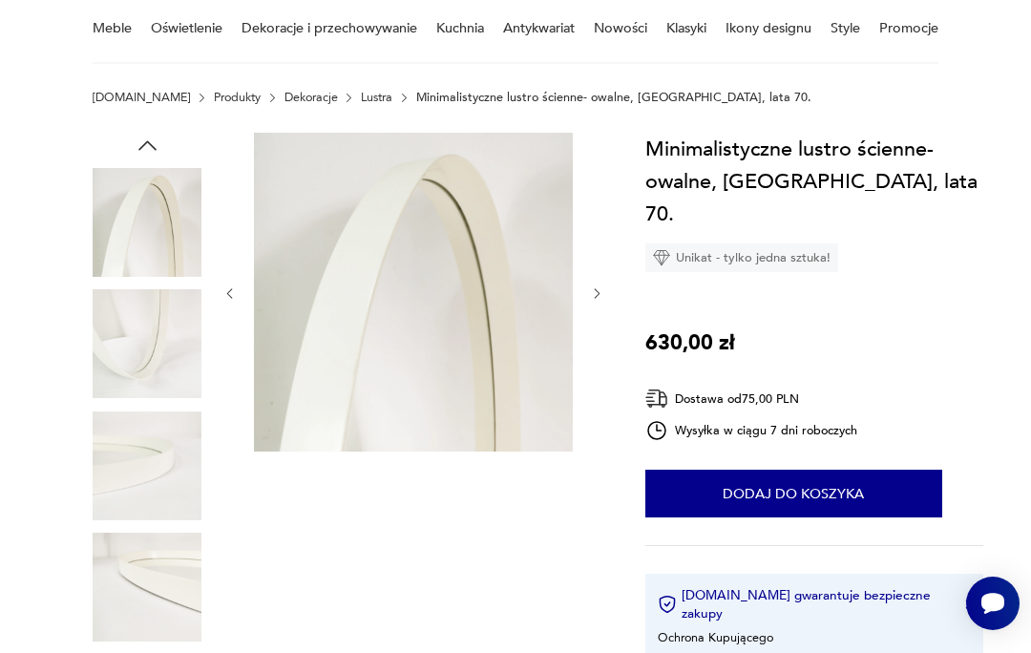
click at [595, 290] on icon "button" at bounding box center [597, 293] width 14 height 14
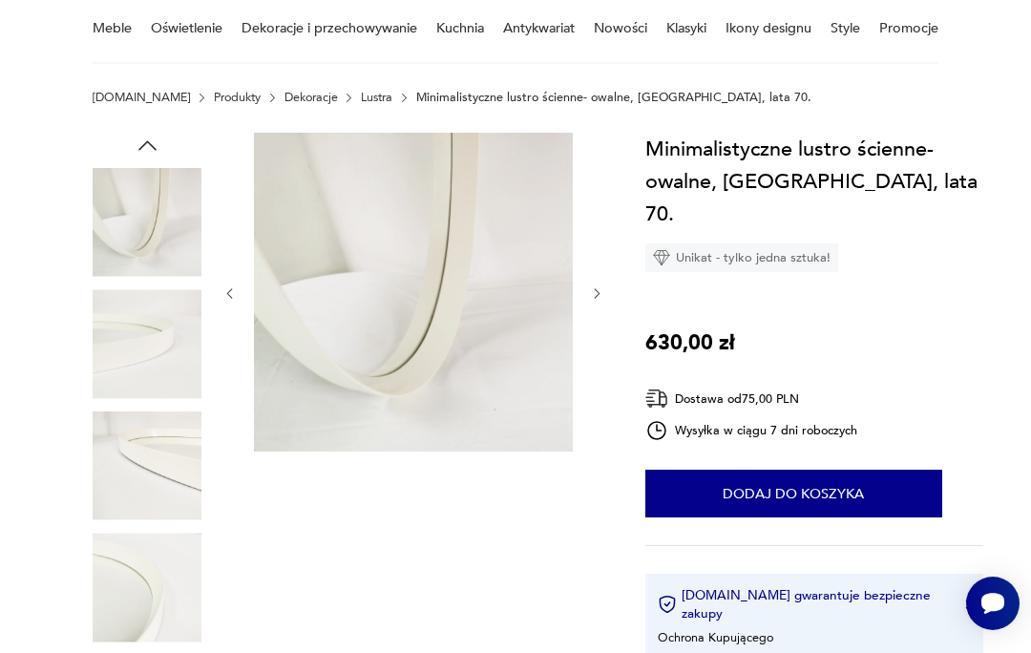
click at [601, 291] on icon "button" at bounding box center [597, 293] width 14 height 14
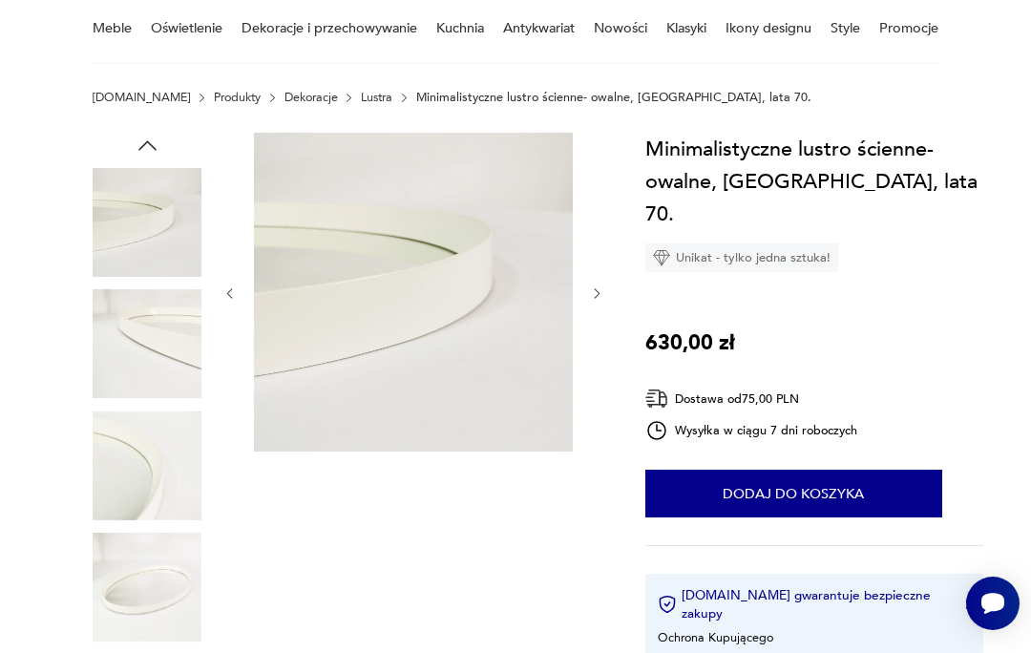
click at [595, 290] on icon "button" at bounding box center [597, 293] width 14 height 14
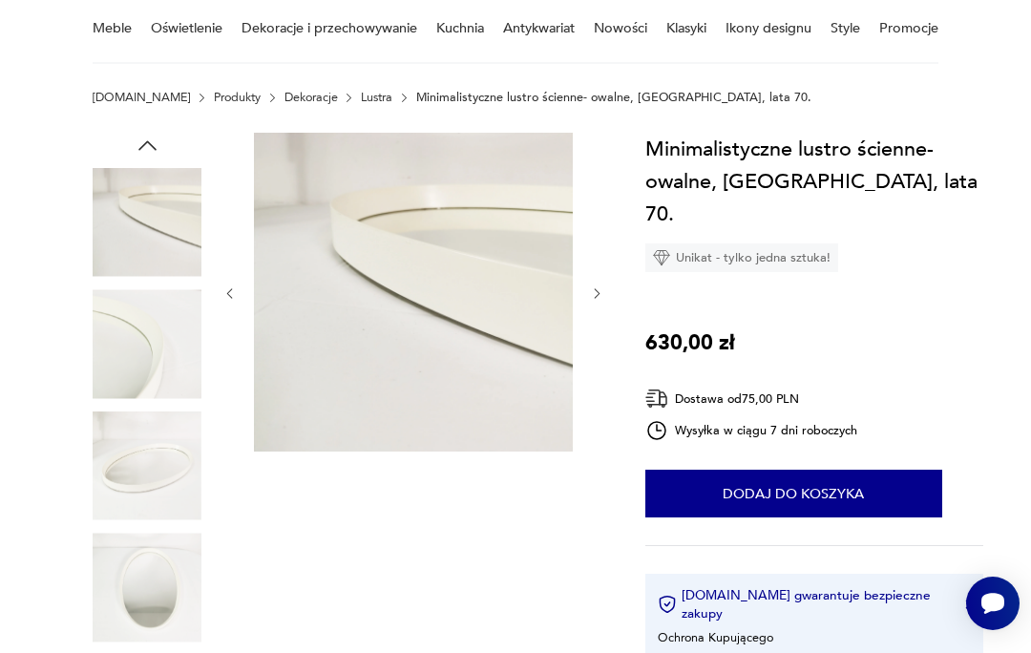
click at [385, 317] on img at bounding box center [413, 292] width 319 height 319
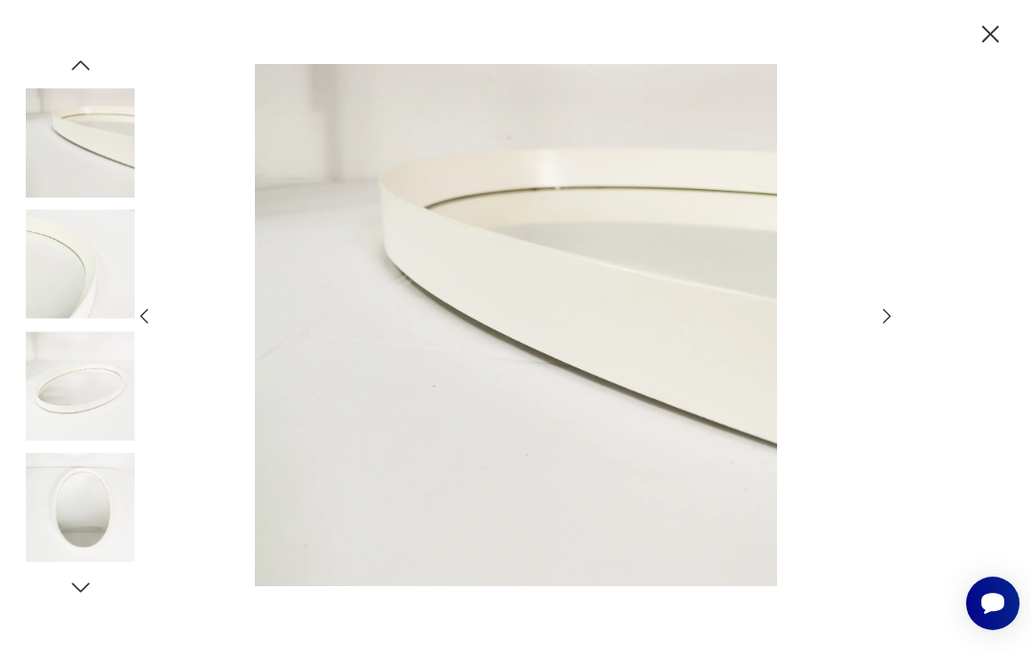
click at [885, 326] on icon "button" at bounding box center [886, 315] width 21 height 21
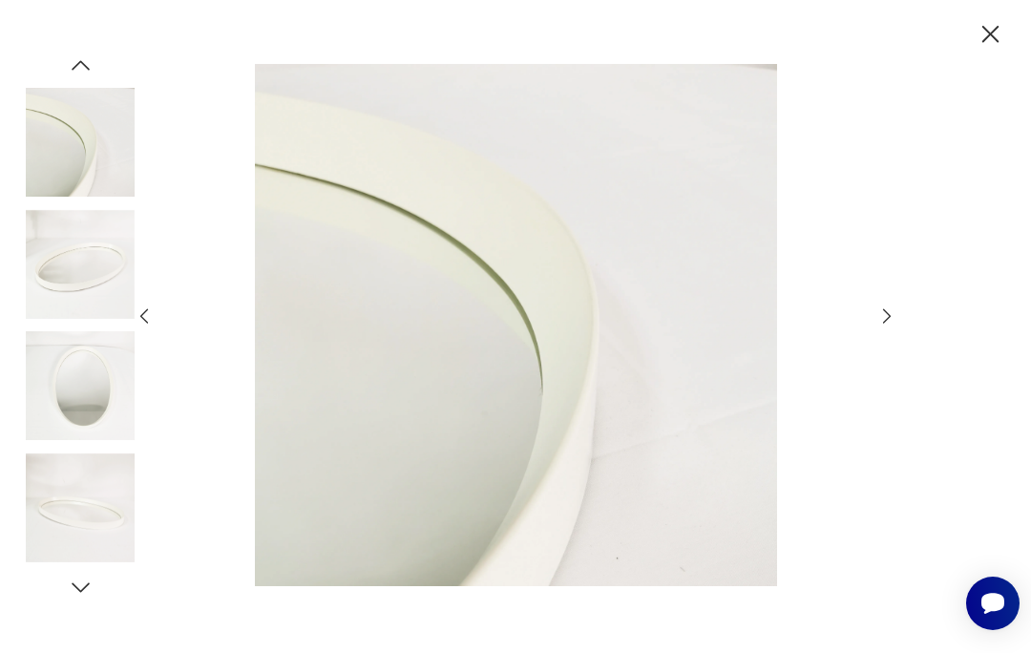
click at [894, 326] on icon "button" at bounding box center [886, 315] width 21 height 21
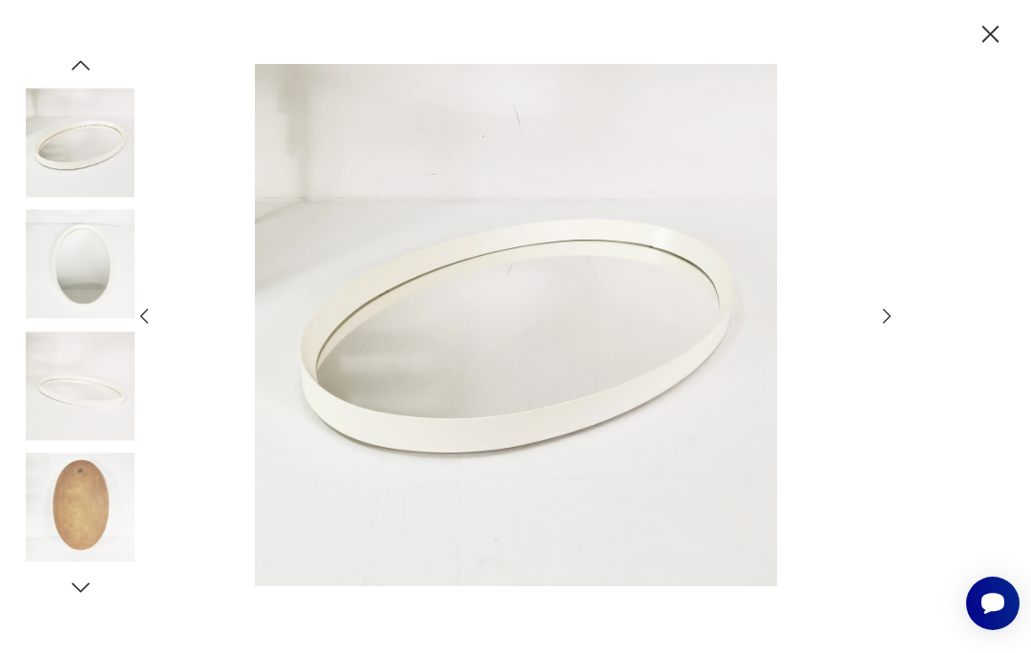
click at [890, 326] on icon "button" at bounding box center [886, 315] width 21 height 21
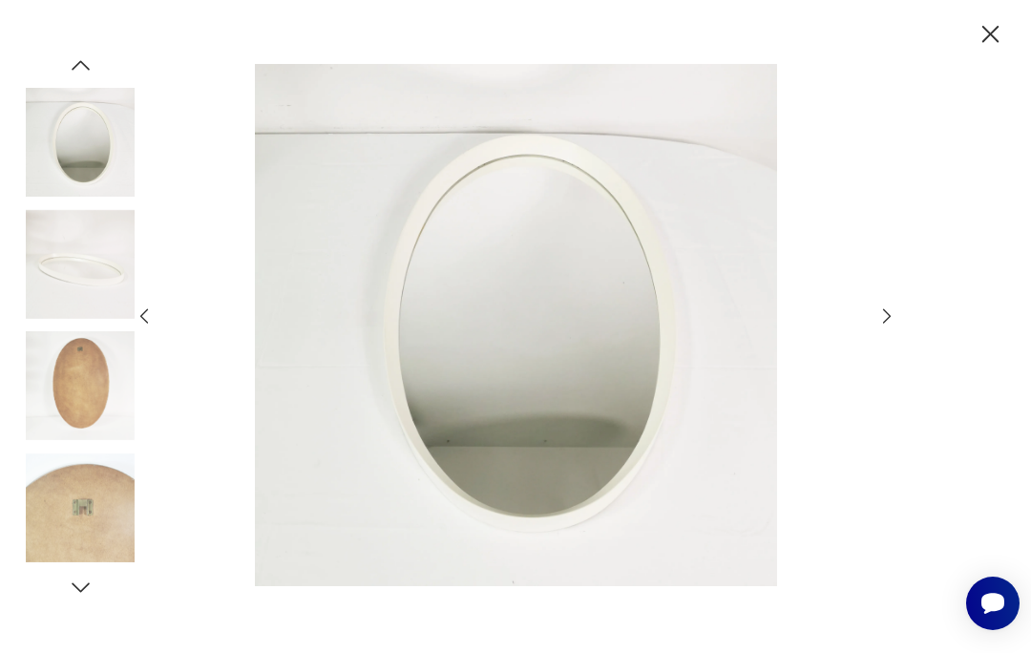
click at [993, 32] on icon "button" at bounding box center [989, 34] width 17 height 17
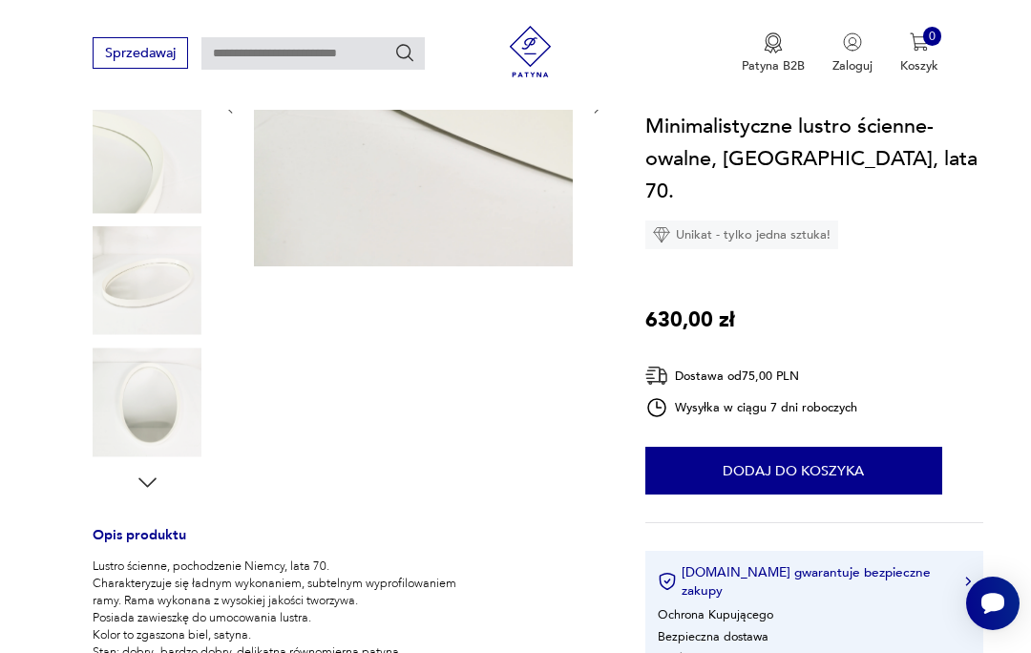
scroll to position [348, 0]
click at [165, 406] on img at bounding box center [147, 403] width 109 height 109
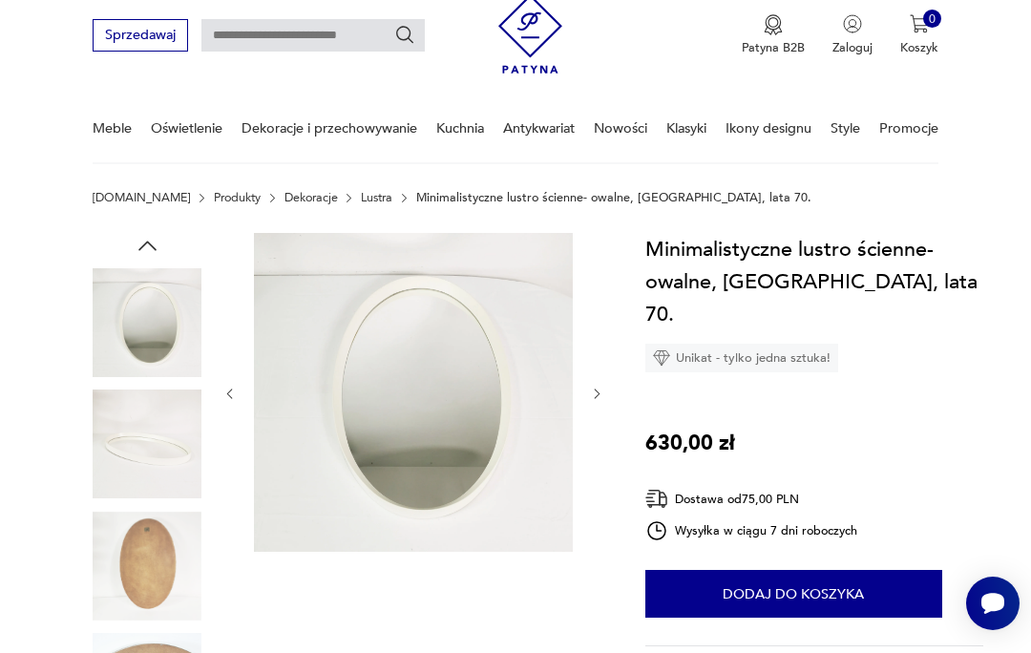
scroll to position [0, 0]
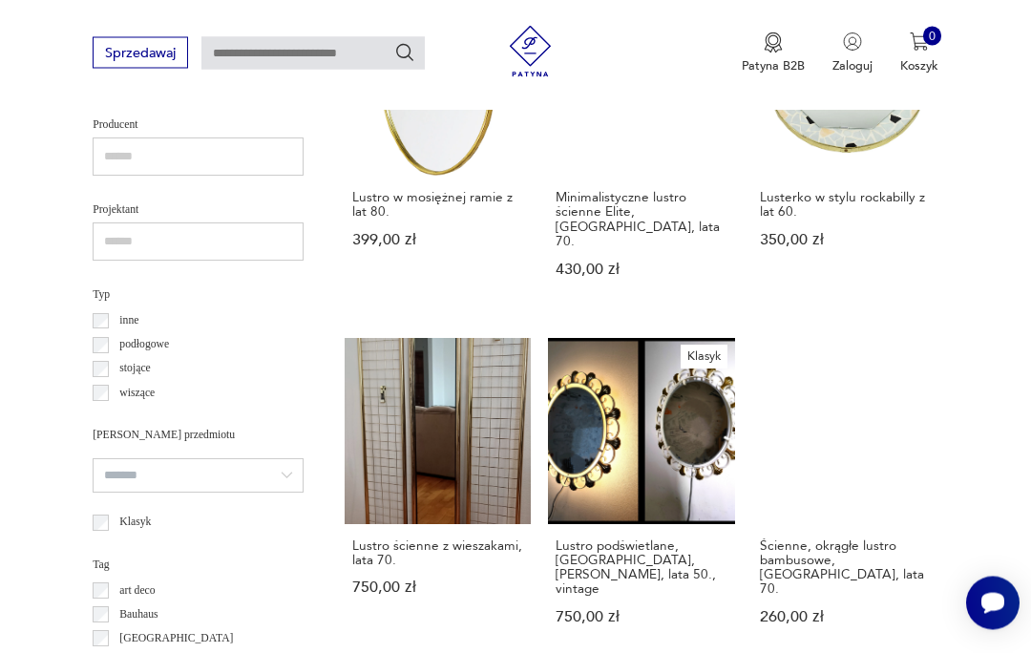
scroll to position [1149, 0]
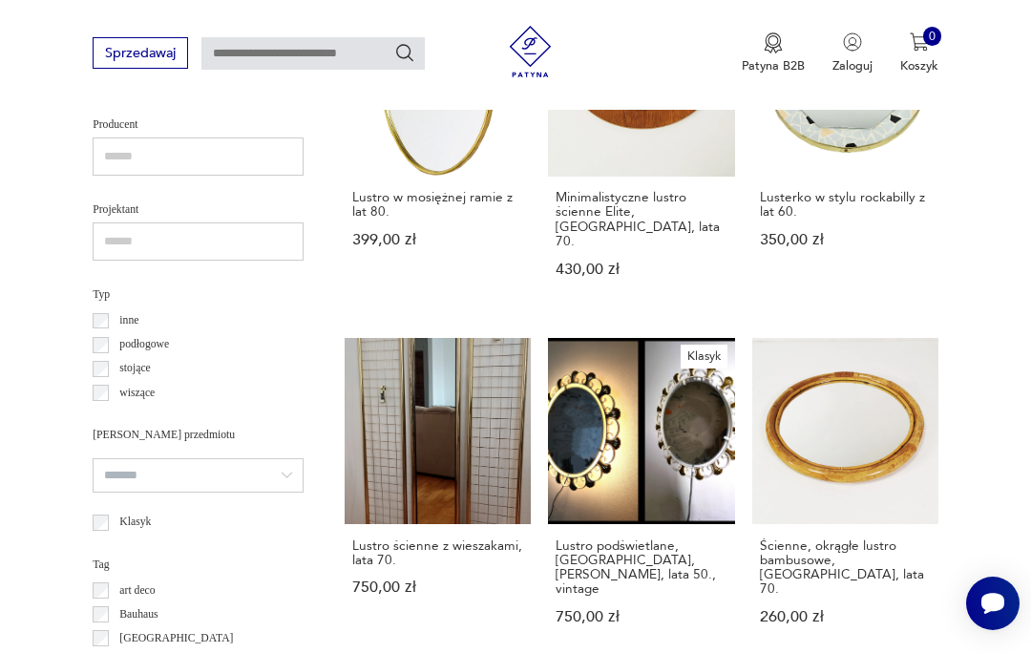
click at [816, 565] on h3 "Ścienne, okrągłe lustro bambusowe, [GEOGRAPHIC_DATA], lata 70." at bounding box center [845, 567] width 171 height 58
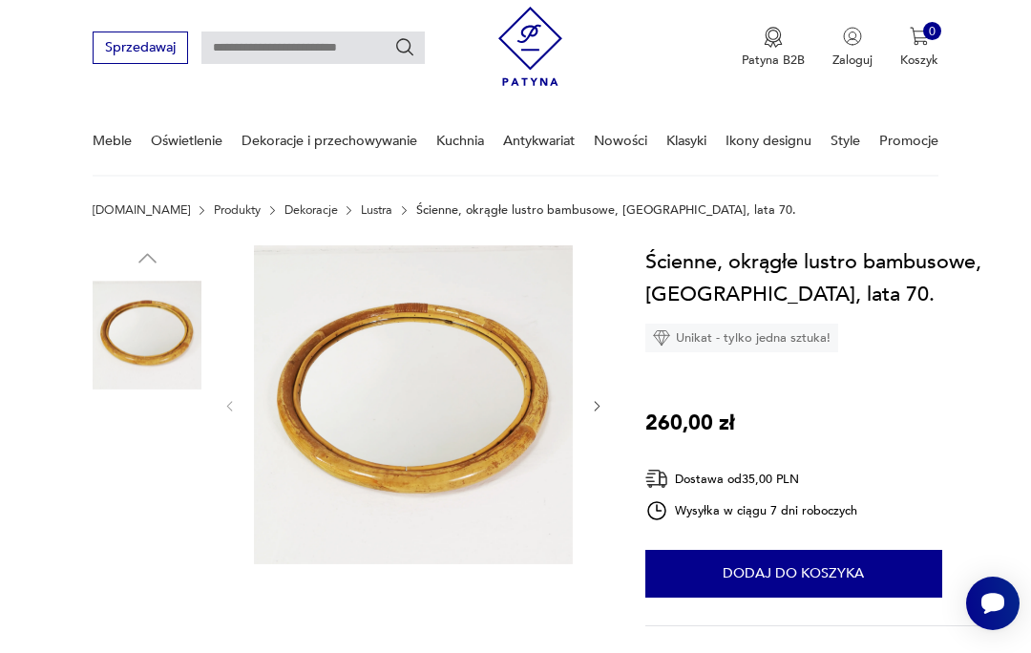
scroll to position [56, 0]
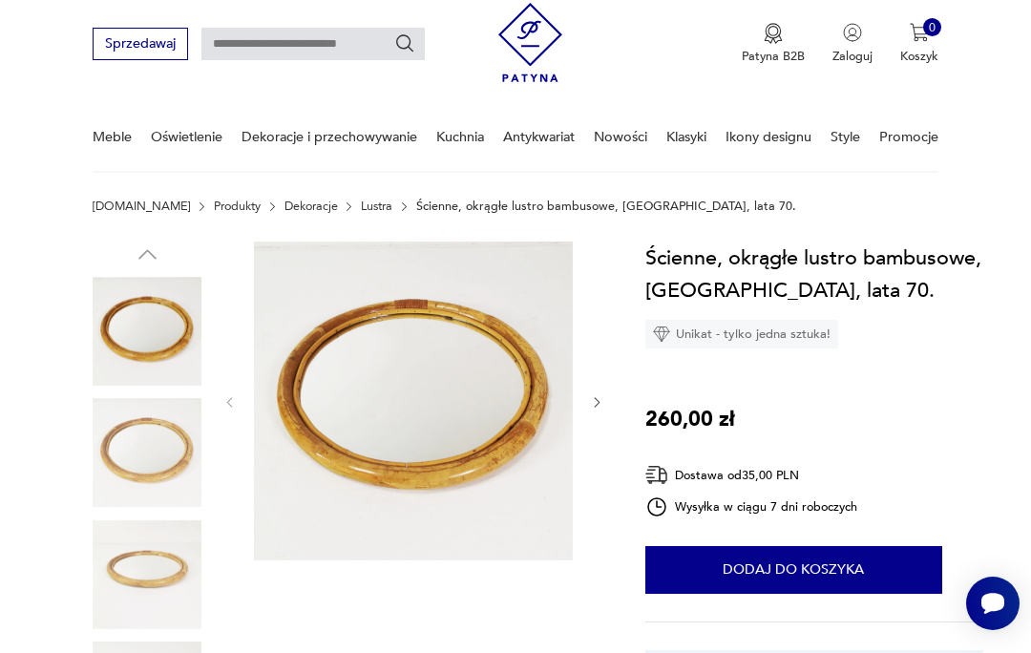
click at [506, 324] on img at bounding box center [413, 401] width 319 height 319
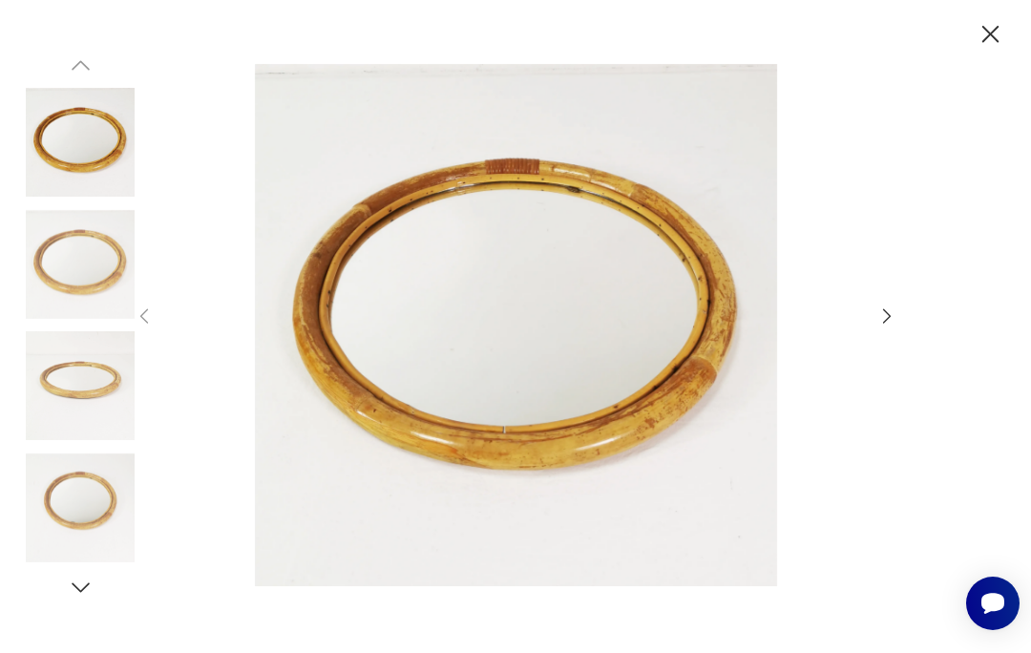
click at [887, 324] on icon "button" at bounding box center [887, 316] width 8 height 14
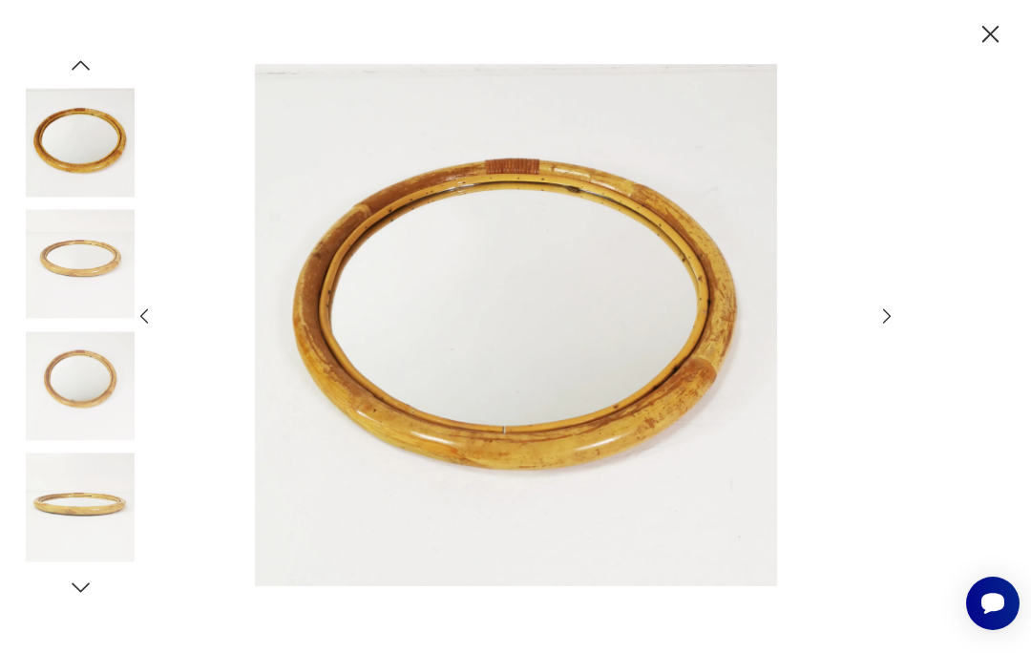
click at [884, 326] on icon "button" at bounding box center [886, 315] width 21 height 21
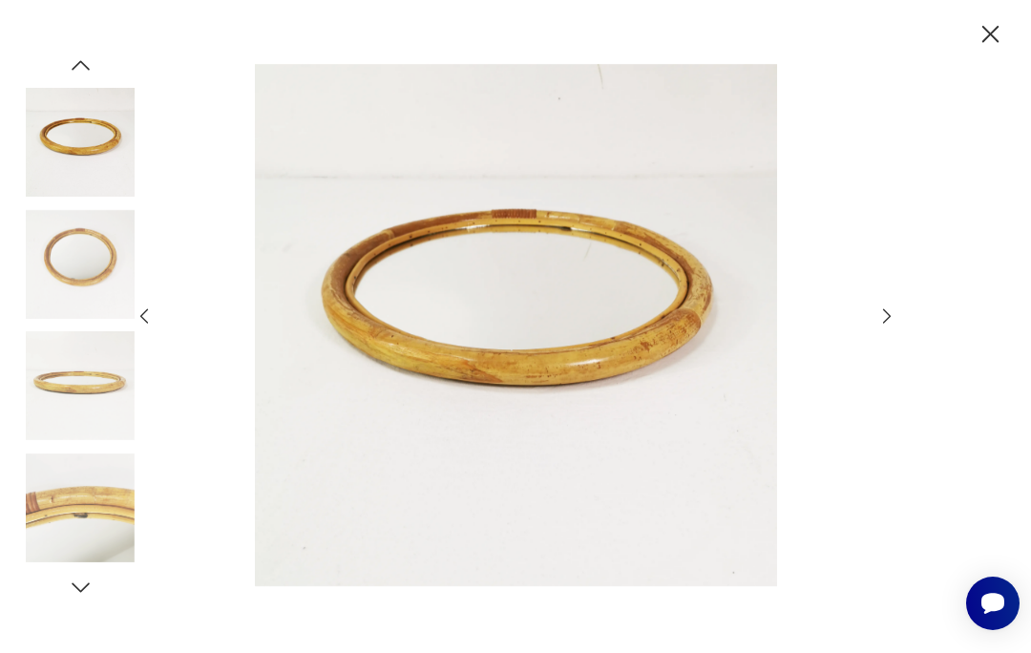
click at [893, 326] on icon "button" at bounding box center [886, 315] width 21 height 21
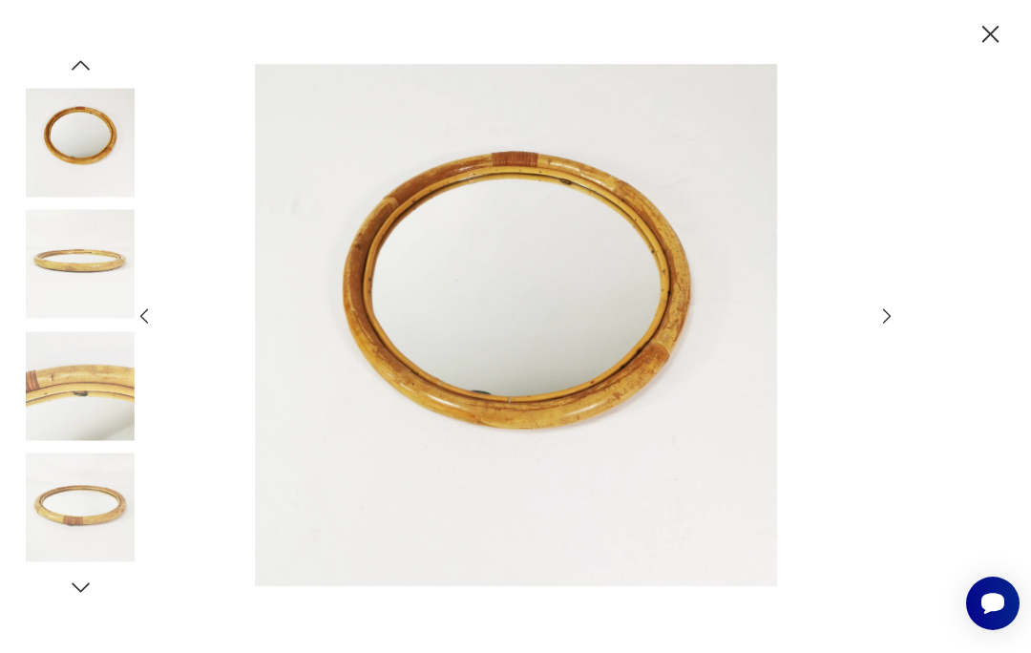
click at [896, 326] on icon "button" at bounding box center [886, 315] width 21 height 21
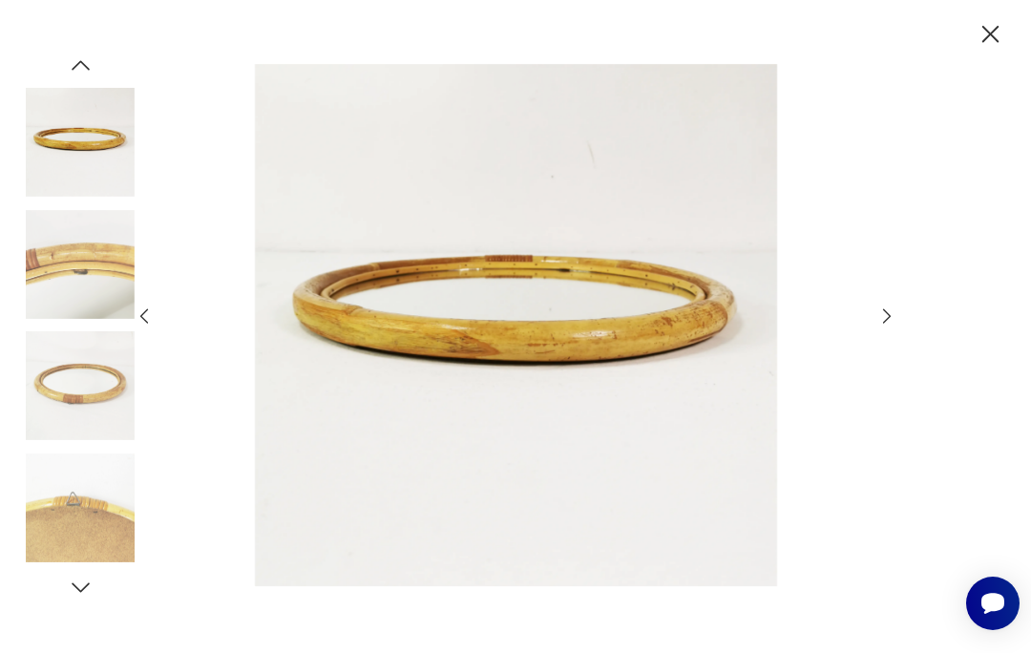
click at [882, 326] on icon "button" at bounding box center [886, 315] width 21 height 21
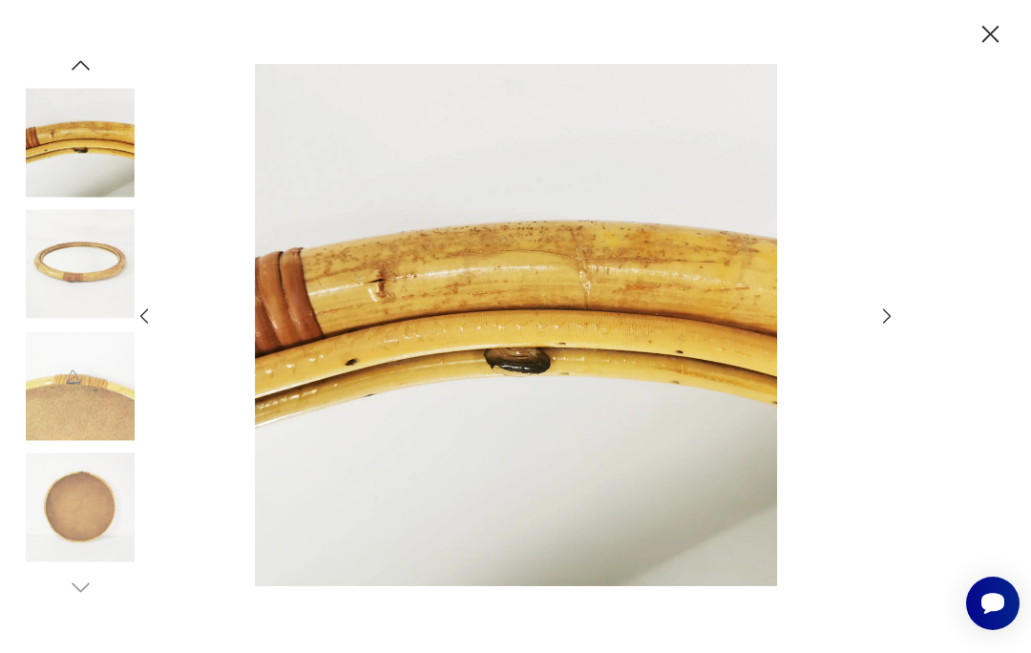
click at [892, 326] on icon "button" at bounding box center [886, 315] width 21 height 21
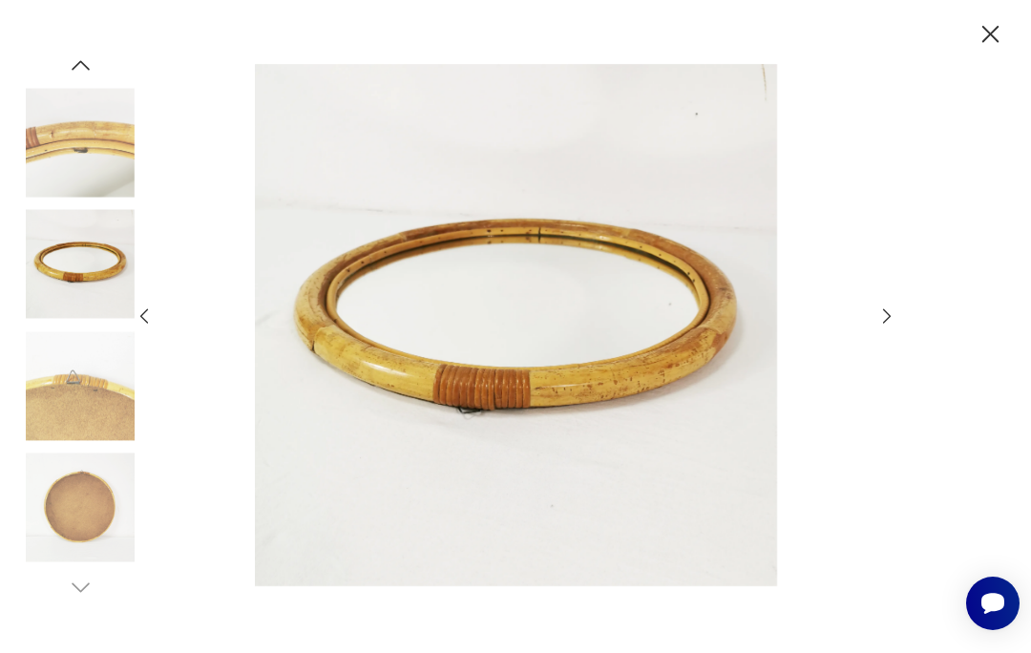
click at [894, 326] on icon "button" at bounding box center [886, 315] width 21 height 21
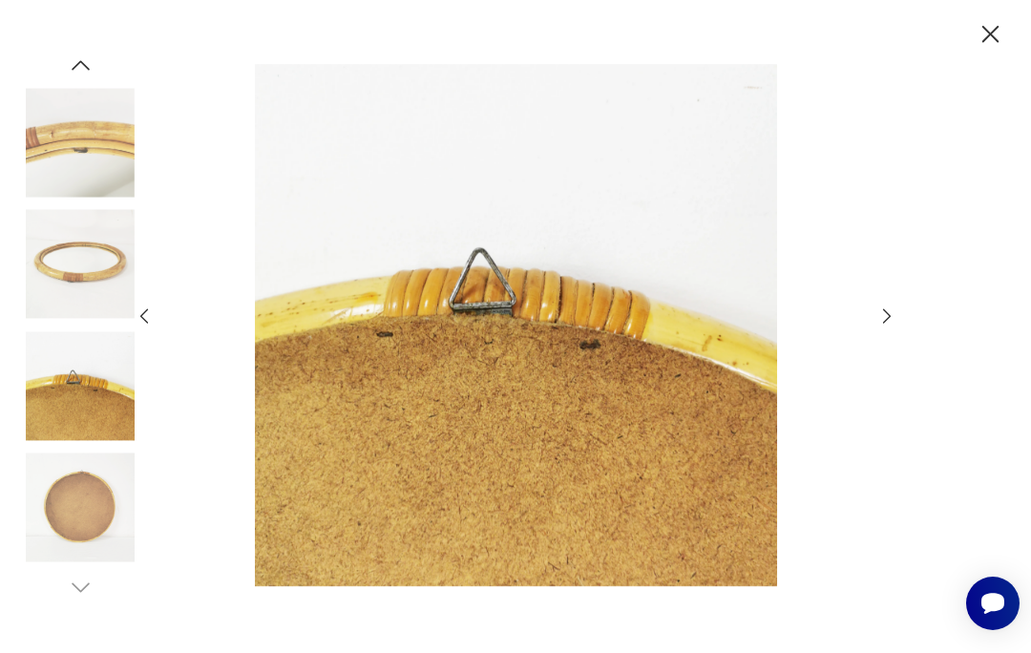
click at [893, 326] on icon "button" at bounding box center [886, 315] width 21 height 21
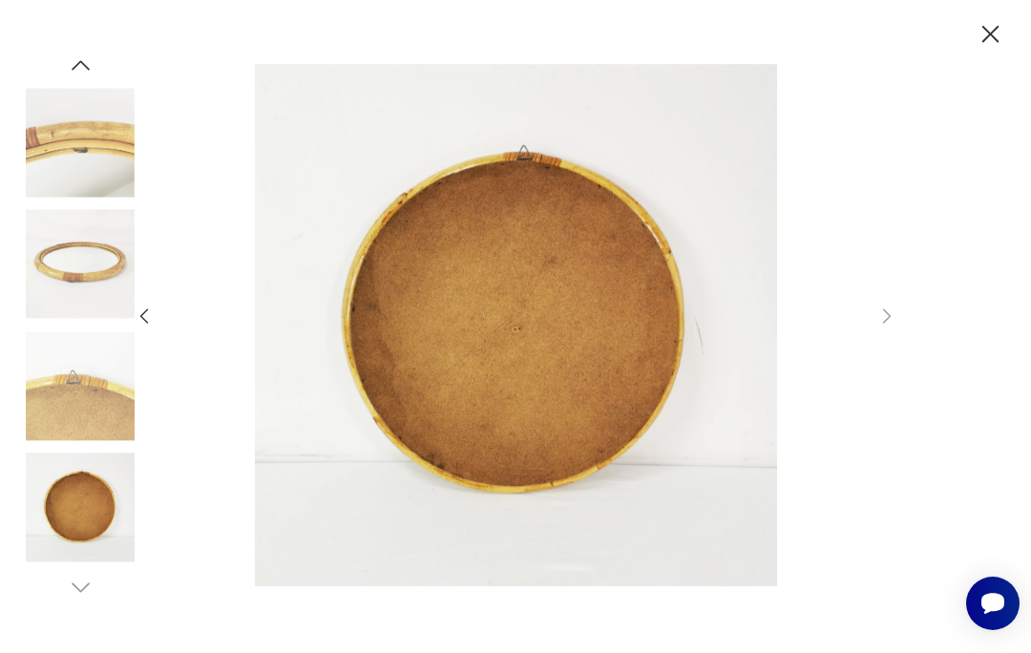
click at [1000, 34] on icon "button" at bounding box center [991, 34] width 31 height 31
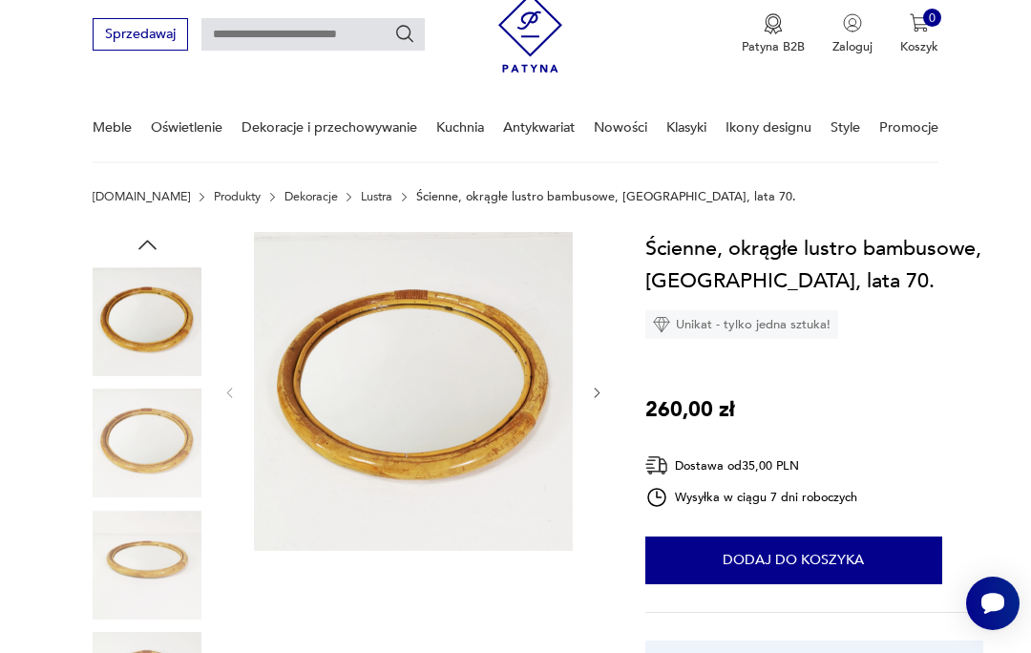
scroll to position [0, 0]
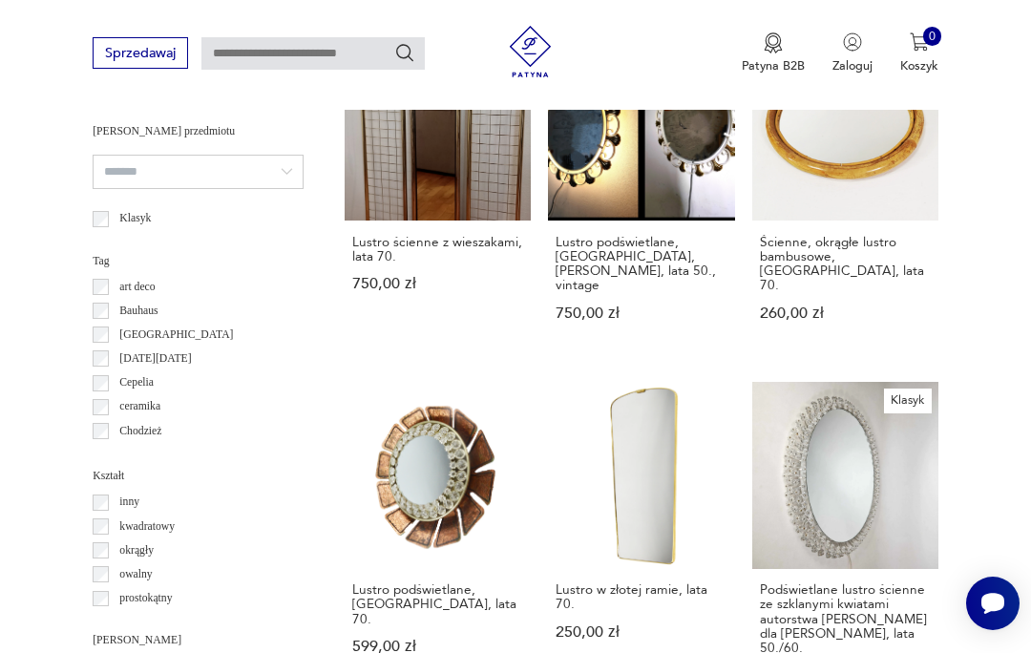
scroll to position [1539, 0]
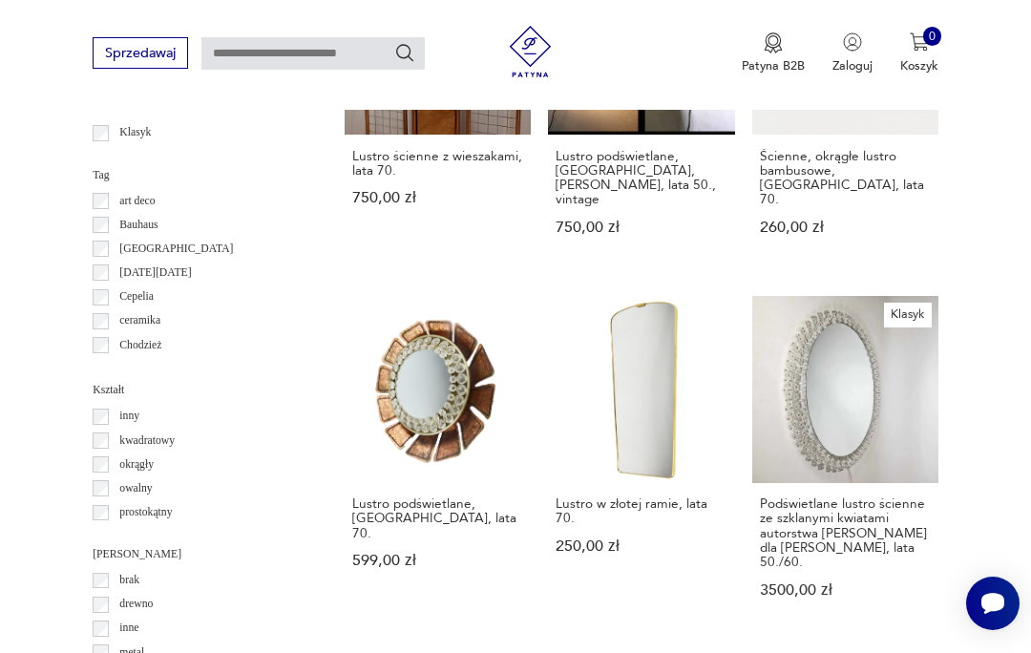
click at [632, 395] on link "Lustro w złotej ramie, lata 70. 250,00 zł" at bounding box center [641, 463] width 186 height 335
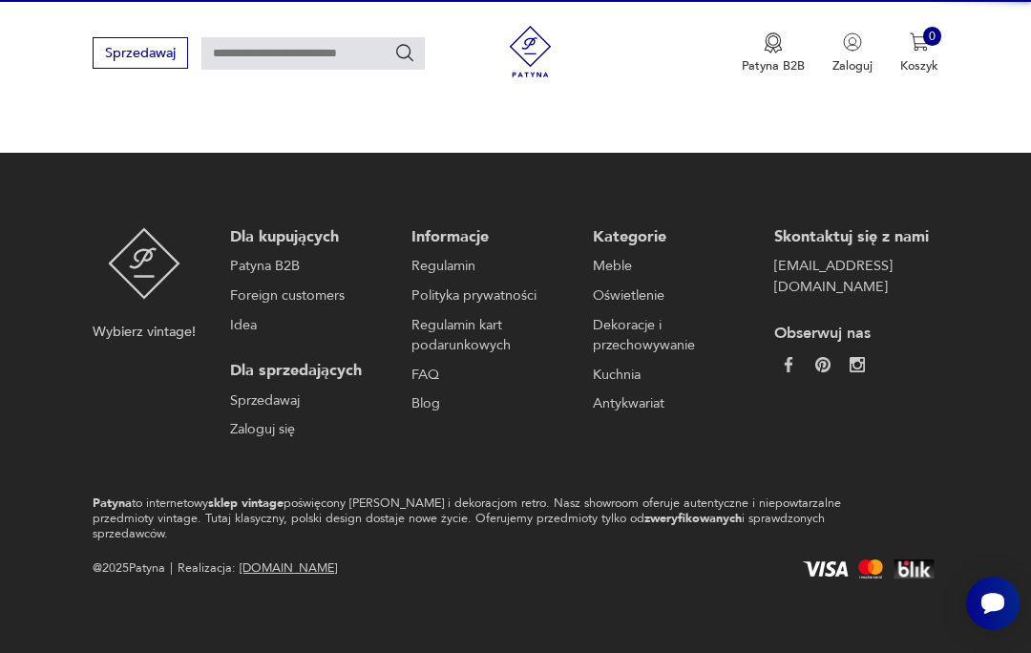
scroll to position [165, 0]
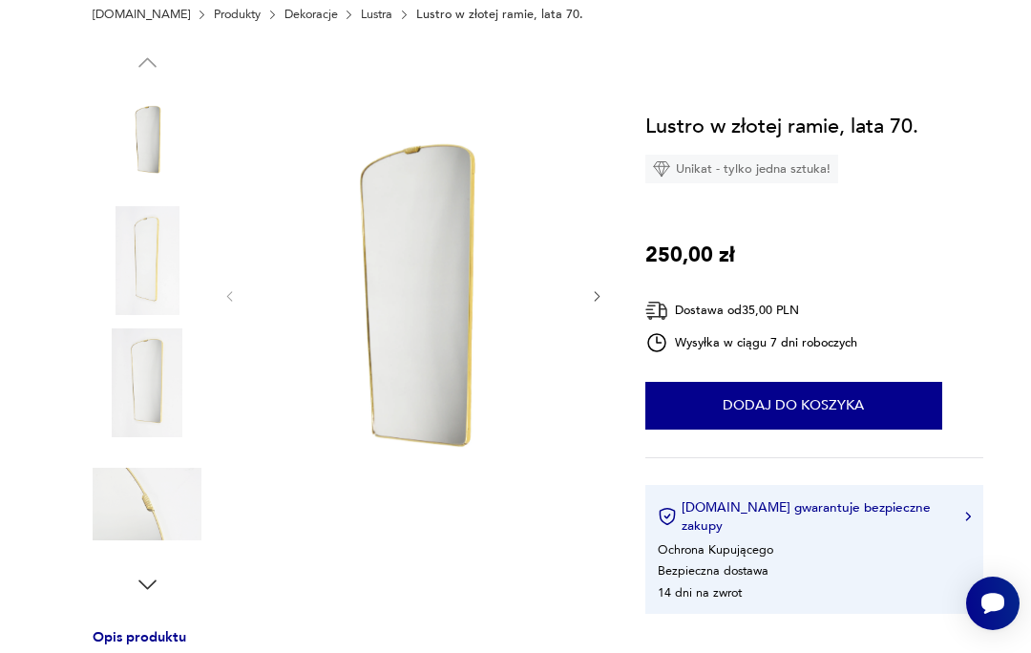
click at [603, 300] on icon "button" at bounding box center [597, 296] width 14 height 14
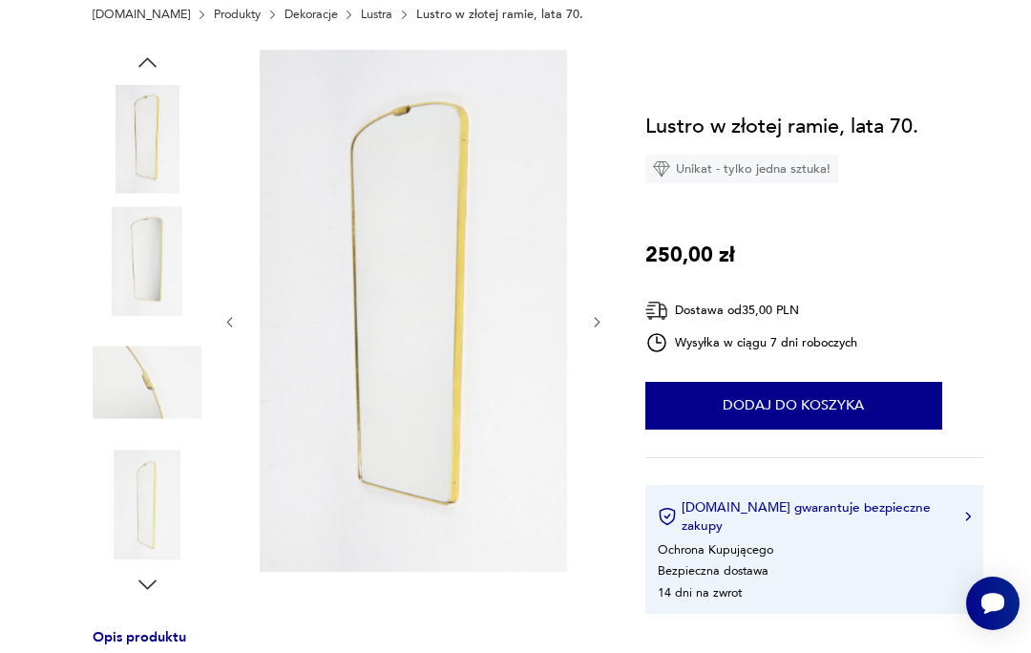
click at [612, 312] on section "Opis produktu Lustro w dekoracyjnej złotej ramie z lat 70. Stan zachowania dobr…" at bounding box center [515, 627] width 1031 height 1155
click at [602, 318] on icon "button" at bounding box center [597, 322] width 14 height 14
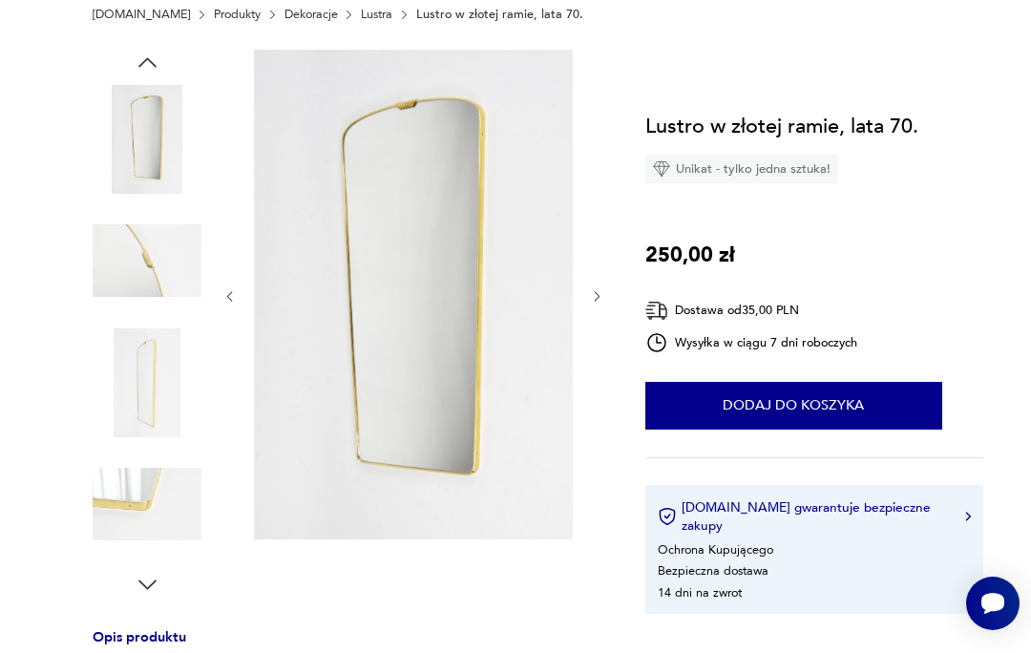
click at [606, 317] on section "Opis produktu Lustro w dekoracyjnej złotej ramie z lat 70. Stan zachowania dobr…" at bounding box center [515, 627] width 1031 height 1155
click at [600, 294] on icon "button" at bounding box center [597, 296] width 14 height 14
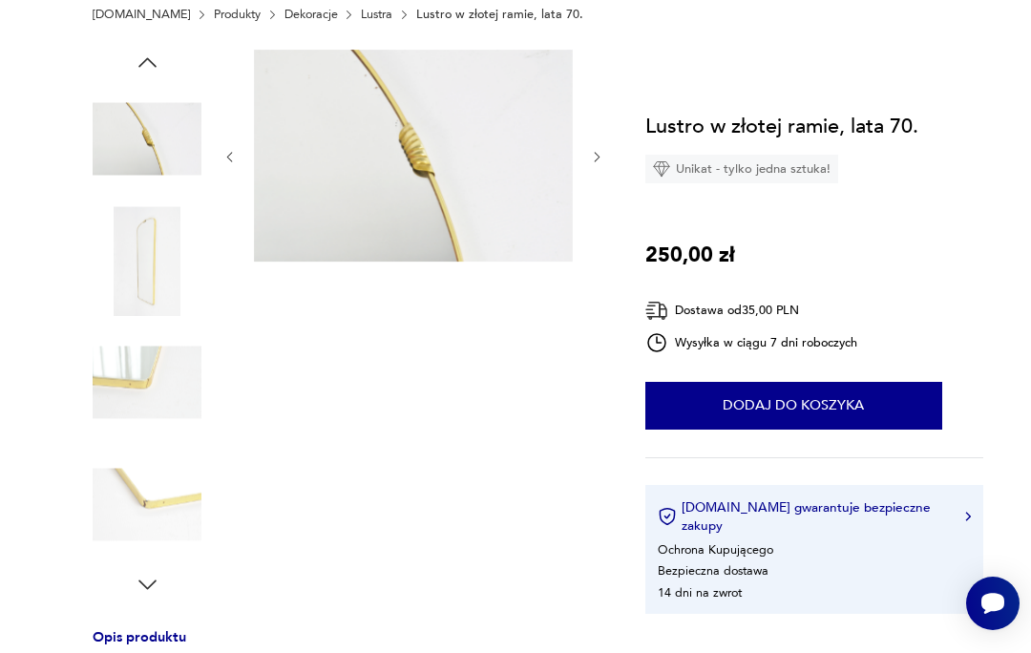
click at [164, 494] on img at bounding box center [147, 504] width 109 height 109
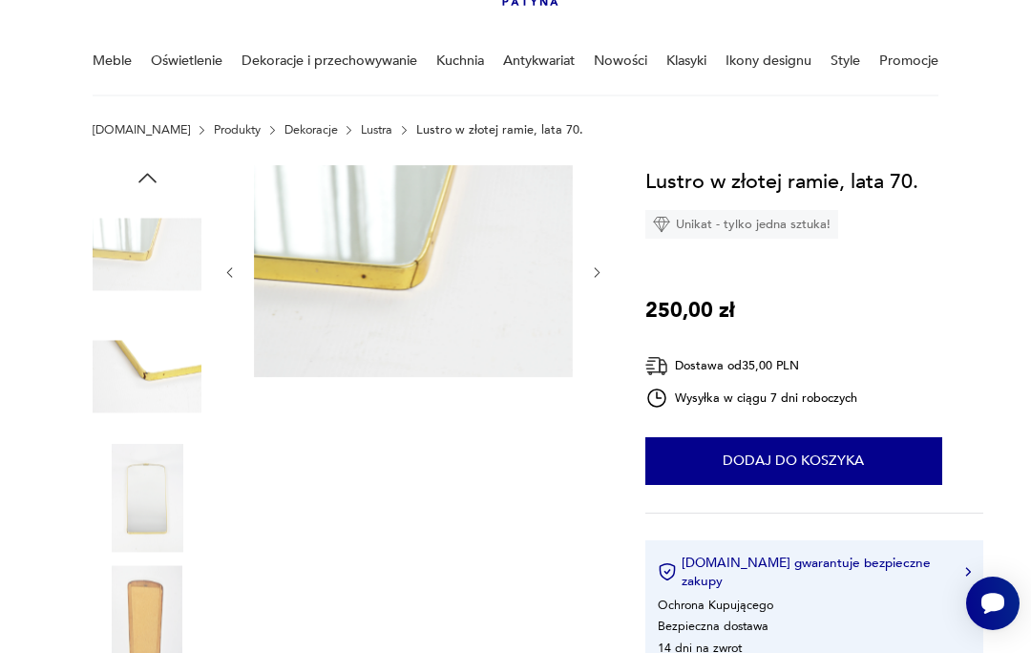
scroll to position [135, 0]
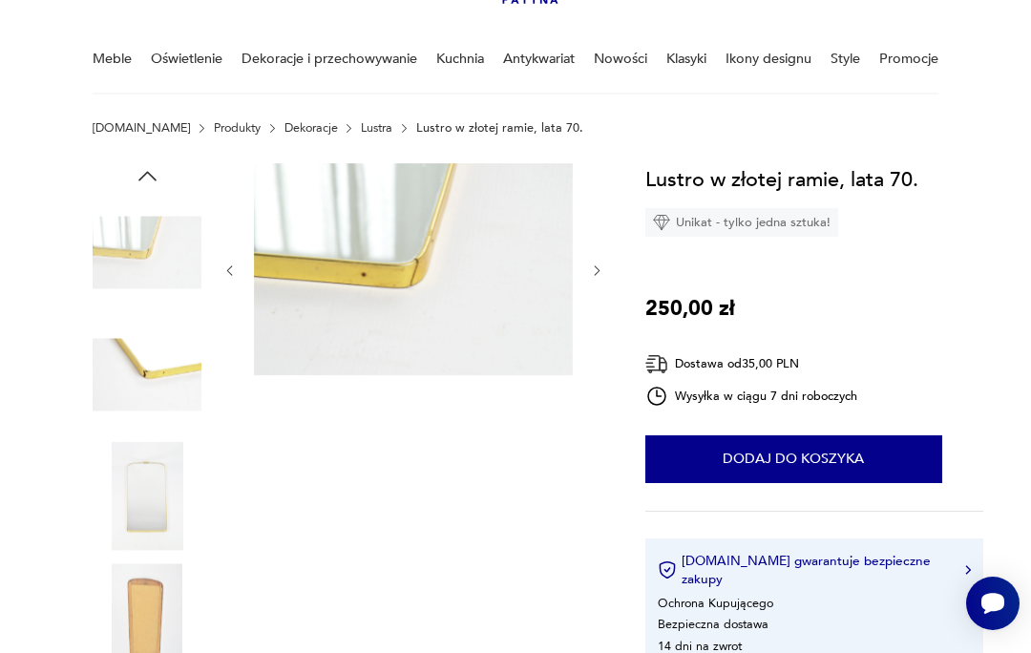
click at [602, 266] on icon "button" at bounding box center [597, 270] width 14 height 14
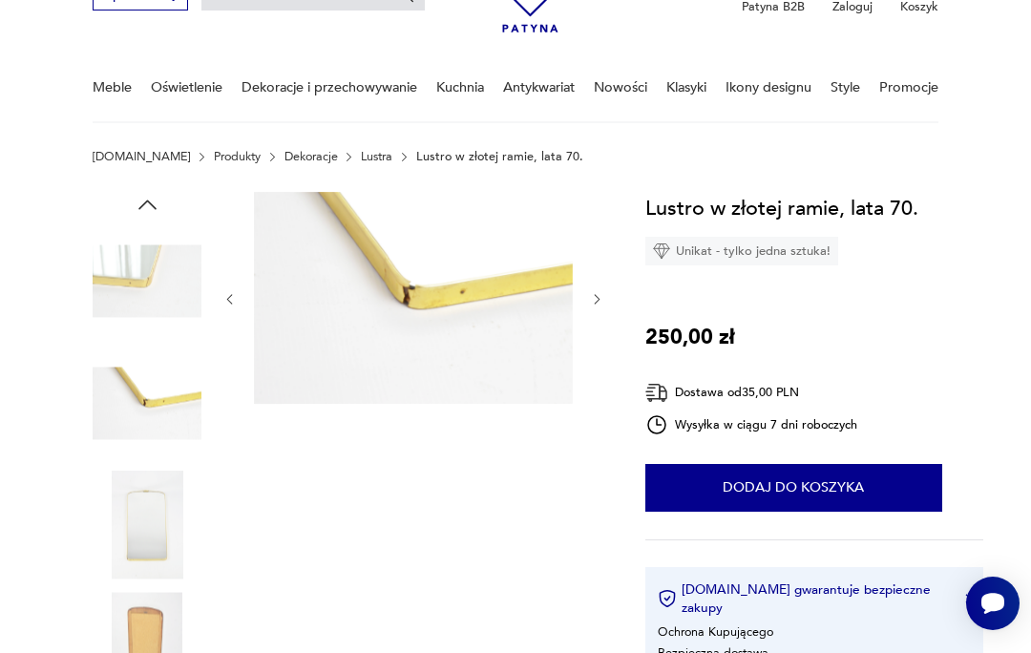
scroll to position [104, 0]
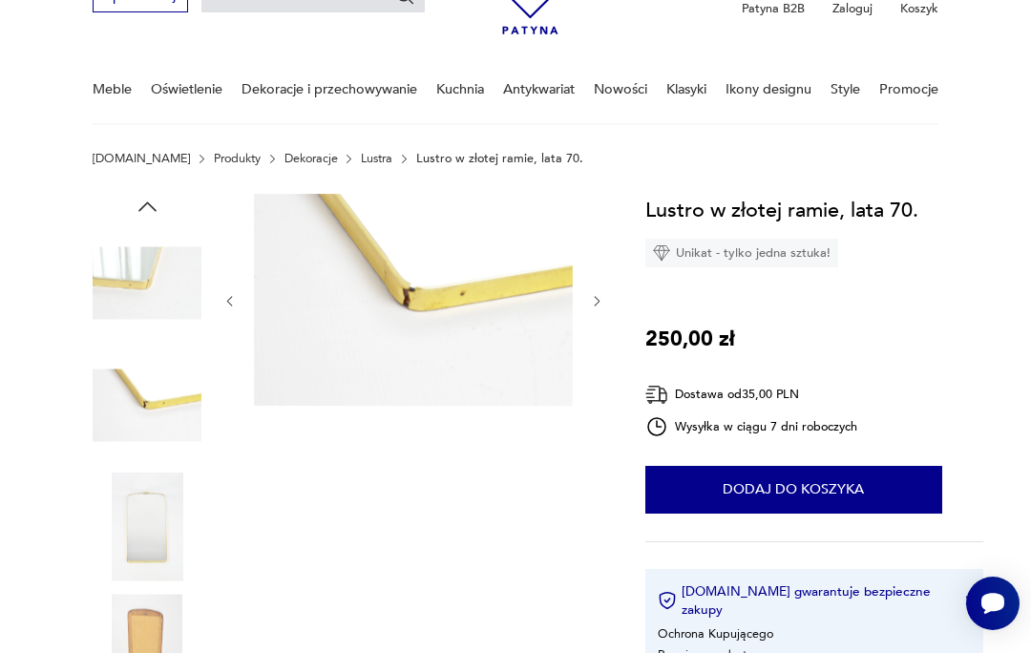
click at [481, 334] on img at bounding box center [413, 300] width 319 height 212
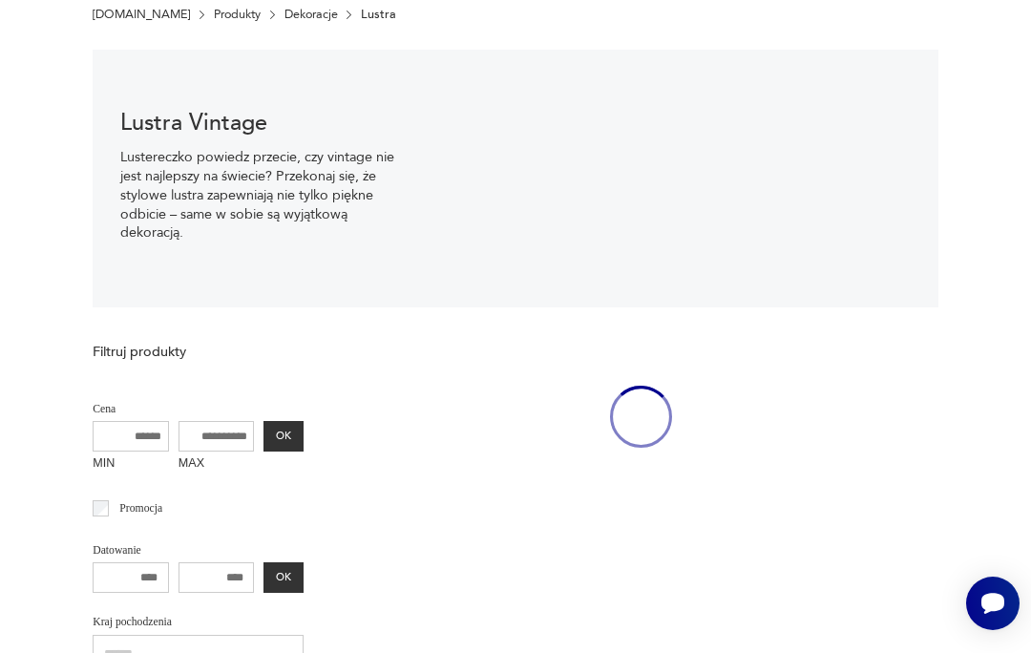
scroll to position [11, 0]
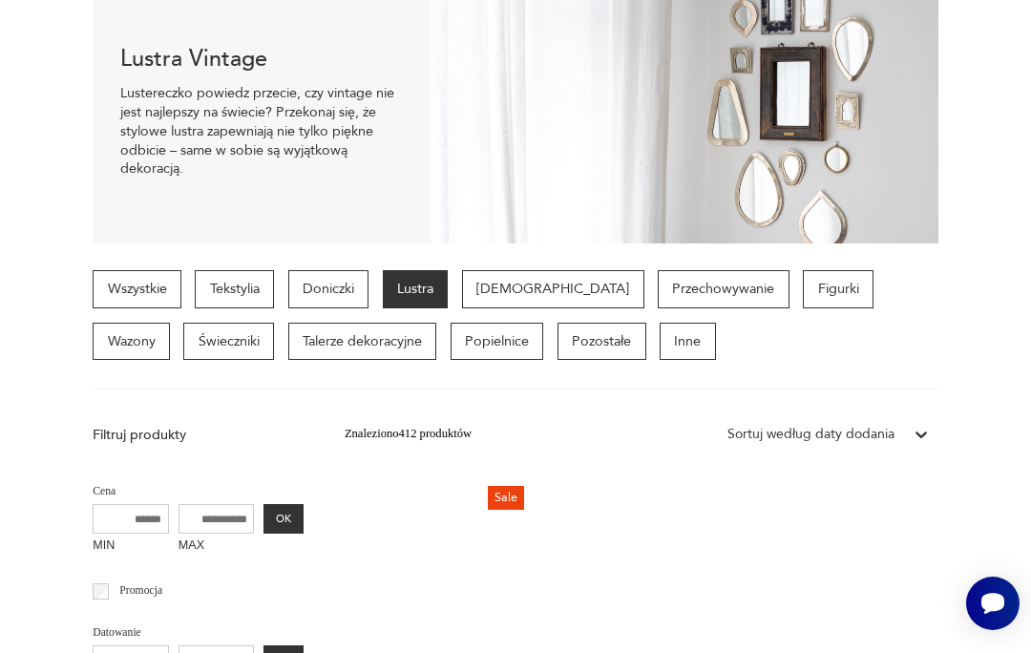
scroll to position [441, 0]
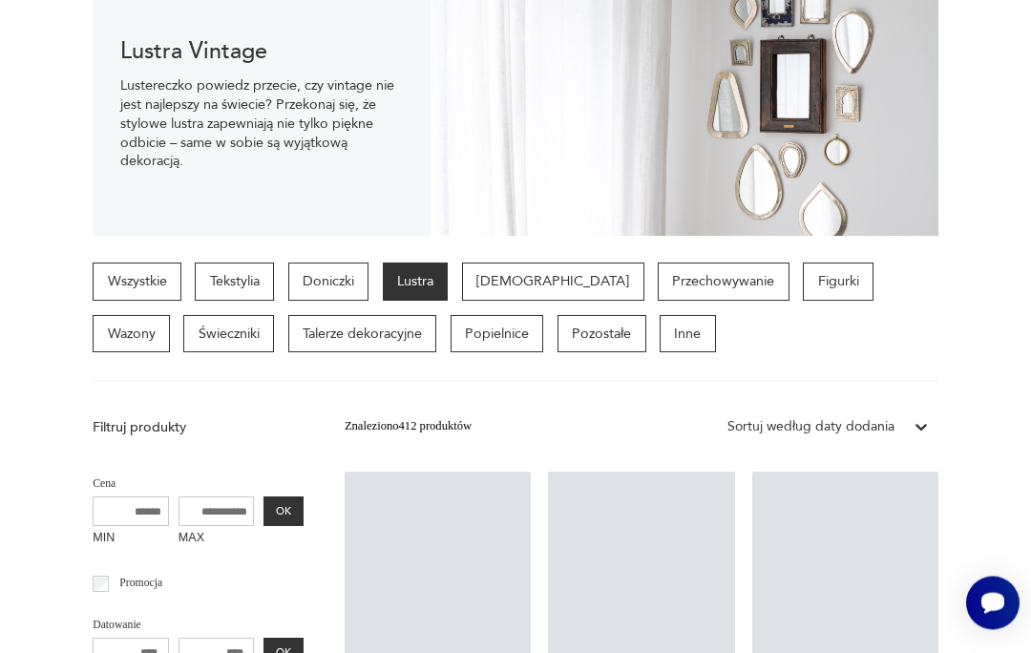
scroll to position [441, 0]
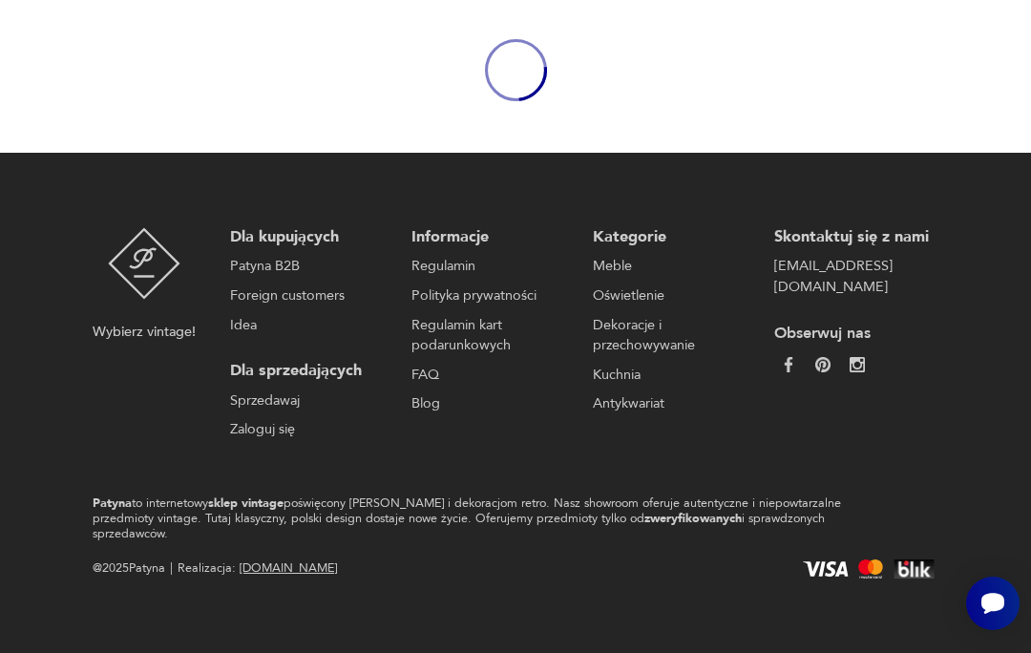
scroll to position [248, 0]
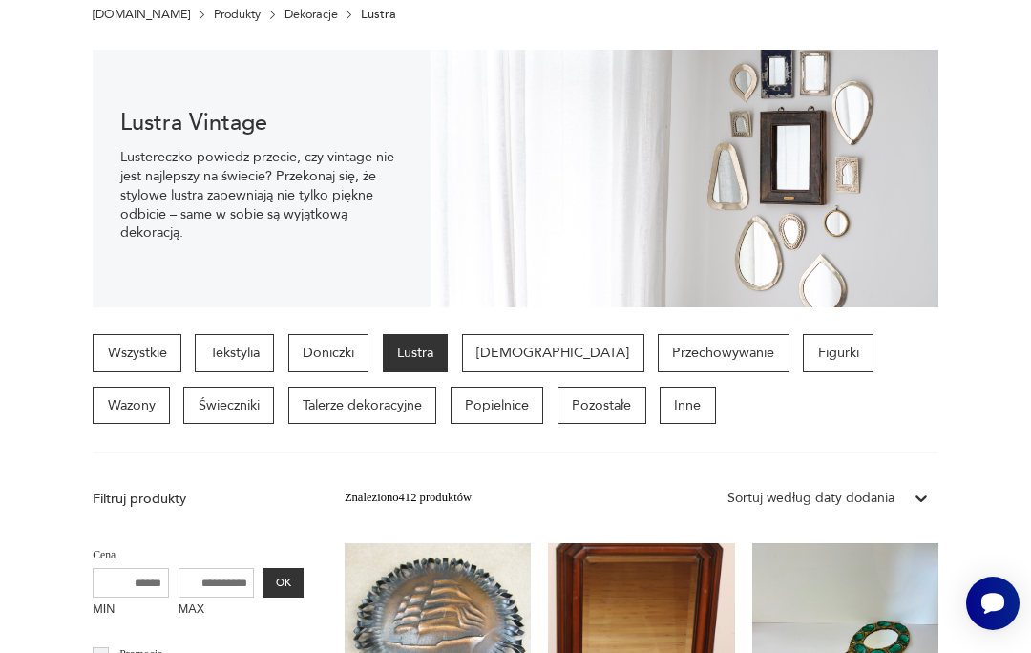
scroll to position [11, 0]
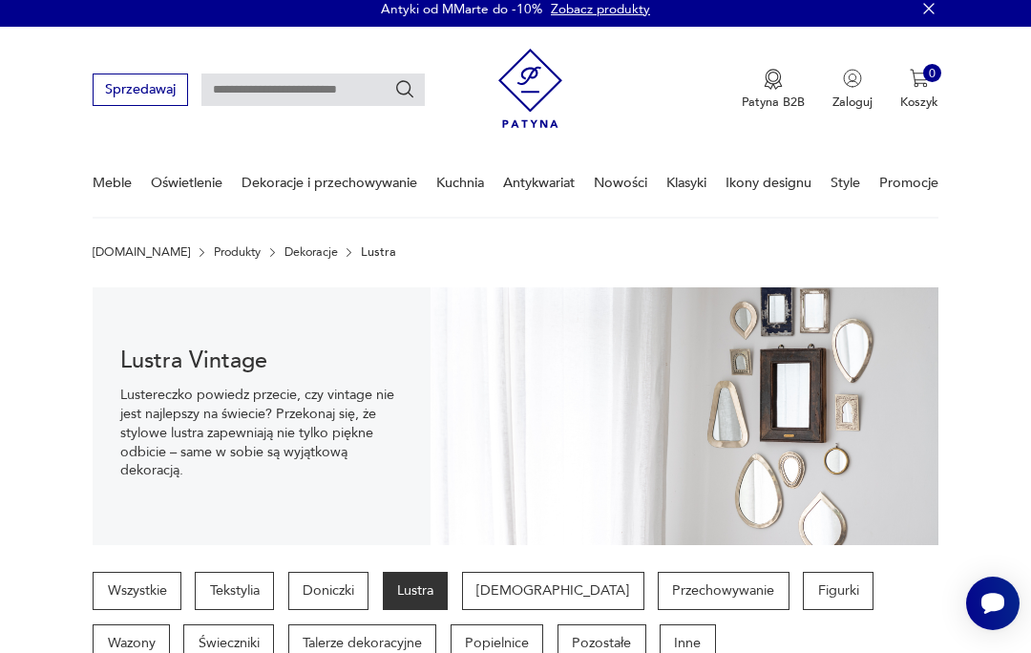
click at [430, 587] on p "Lustra" at bounding box center [416, 591] width 66 height 38
click at [425, 597] on p "Lustra" at bounding box center [416, 591] width 66 height 38
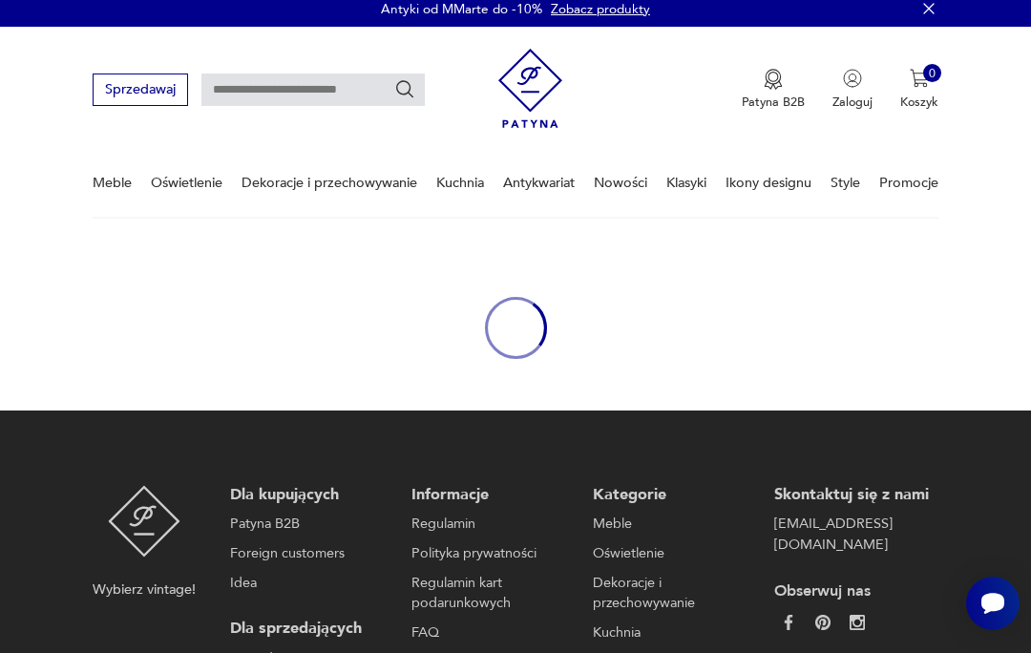
scroll to position [248, 0]
